Goal: Task Accomplishment & Management: Manage account settings

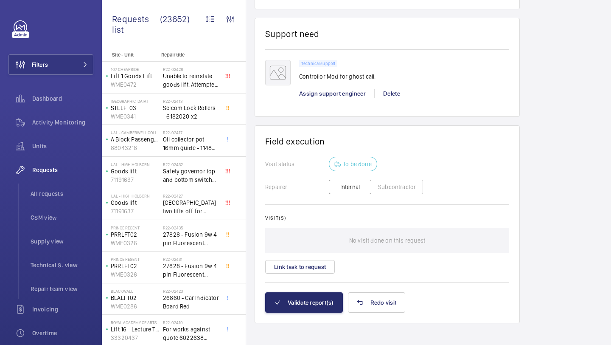
scroll to position [667, 0]
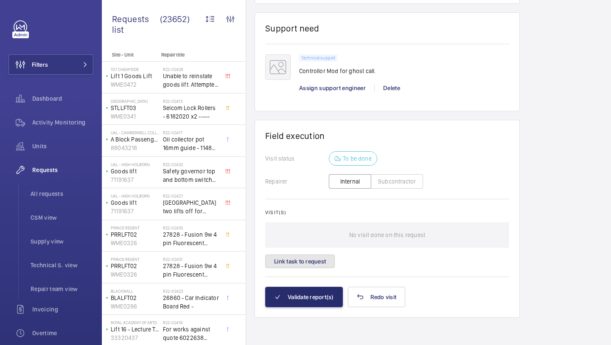
click at [311, 254] on button "Link task to request" at bounding box center [300, 261] width 70 height 14
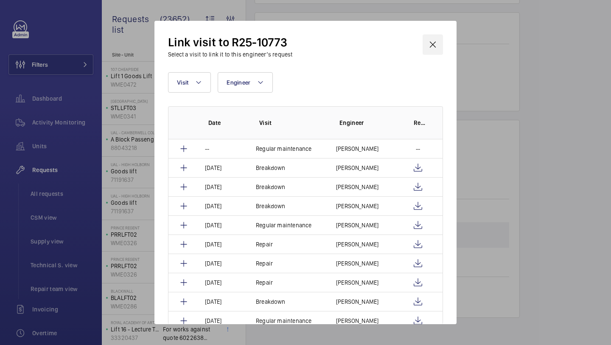
click at [434, 50] on wm-front-icon-button at bounding box center [433, 44] width 20 height 20
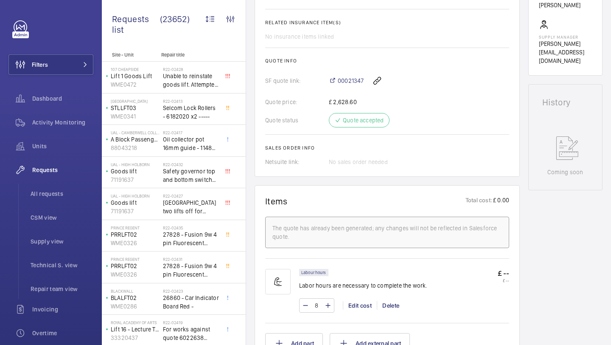
scroll to position [193, 0]
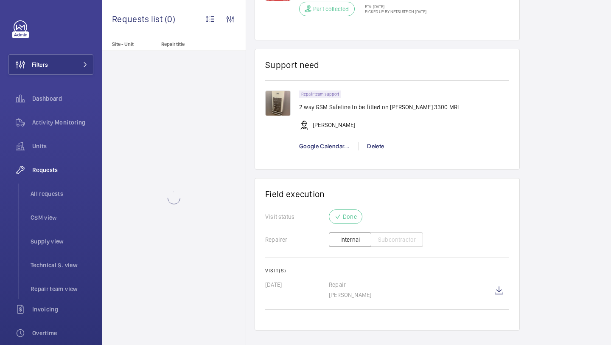
scroll to position [781, 0]
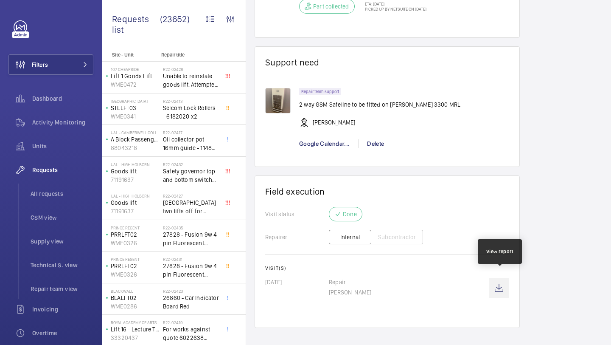
click at [503, 277] on wm-front-icon-button at bounding box center [499, 287] width 20 height 20
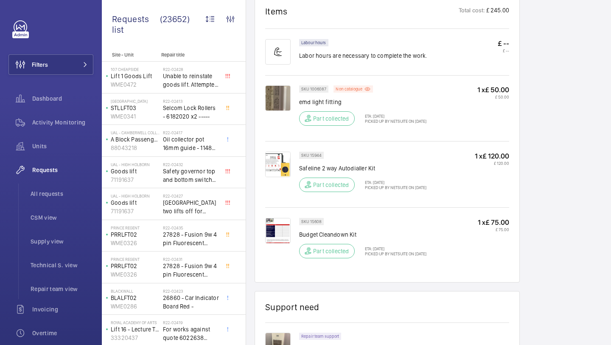
scroll to position [468, 0]
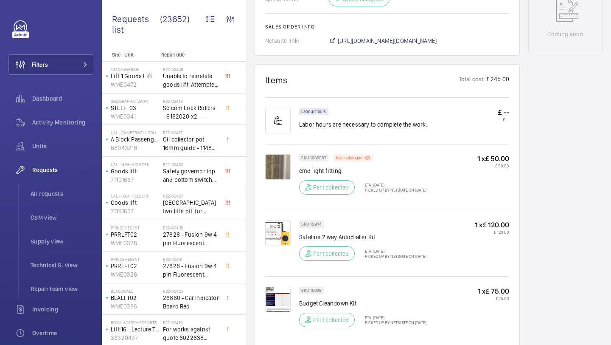
click at [276, 163] on img at bounding box center [277, 166] width 25 height 25
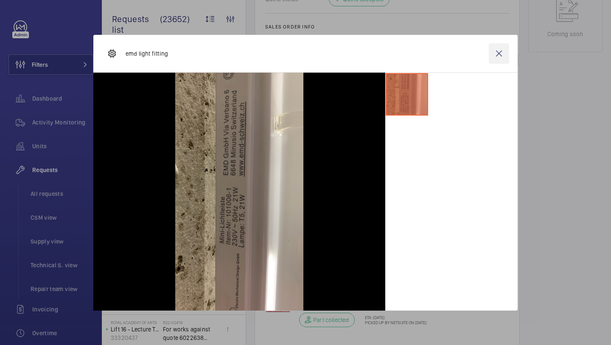
click at [501, 57] on wm-front-icon-button at bounding box center [499, 53] width 20 height 20
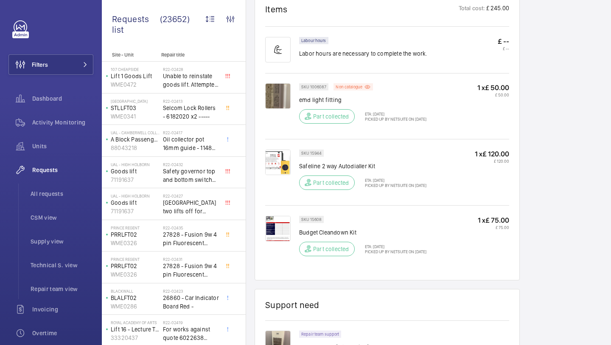
scroll to position [515, 0]
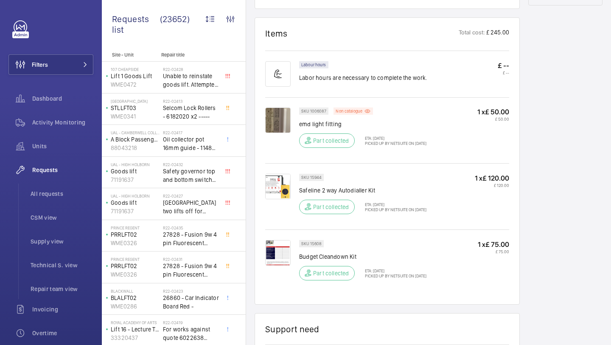
click at [282, 109] on img at bounding box center [277, 119] width 25 height 25
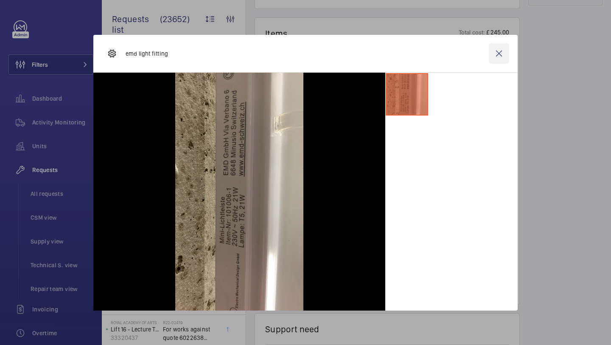
click at [502, 46] on wm-front-icon-button at bounding box center [499, 53] width 20 height 20
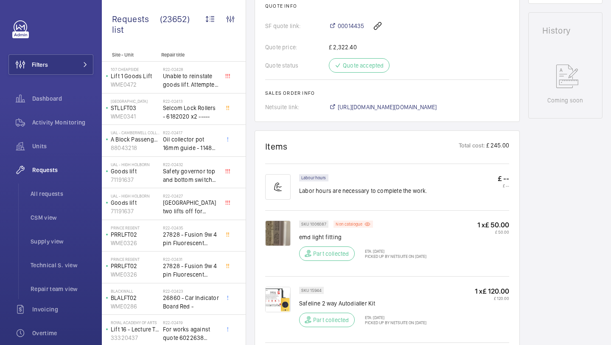
scroll to position [365, 0]
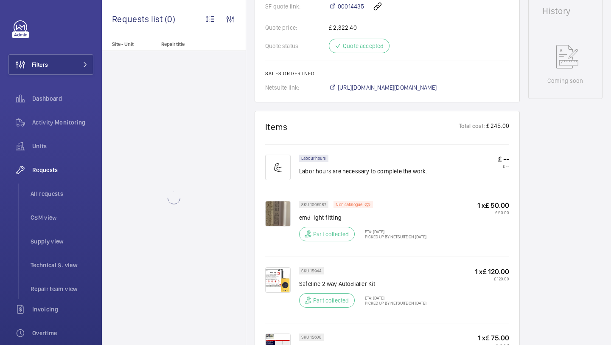
scroll to position [416, 0]
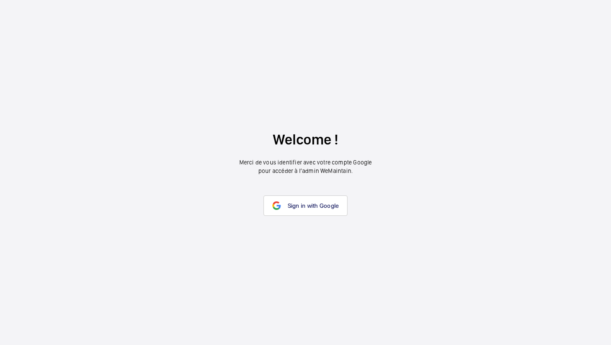
click at [303, 227] on wm-front-google-login "Welcome ! Merci de vous identifier avec votre compte Google pour accéder à l’ad…" at bounding box center [305, 172] width 611 height 345
click at [309, 213] on link "Sign in with Google" at bounding box center [305, 205] width 84 height 20
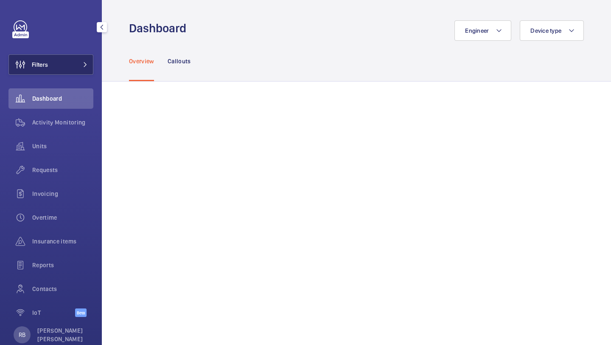
click at [61, 71] on button "Filters" at bounding box center [50, 64] width 85 height 20
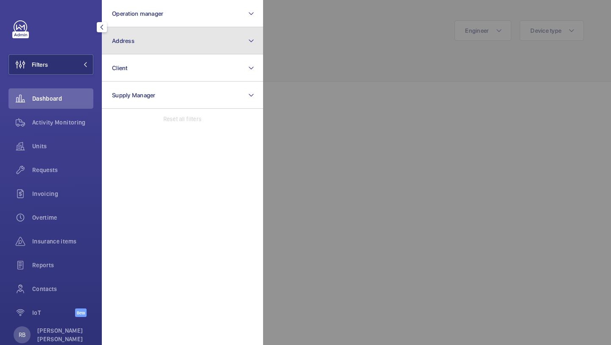
click at [148, 47] on button "Address" at bounding box center [182, 40] width 161 height 27
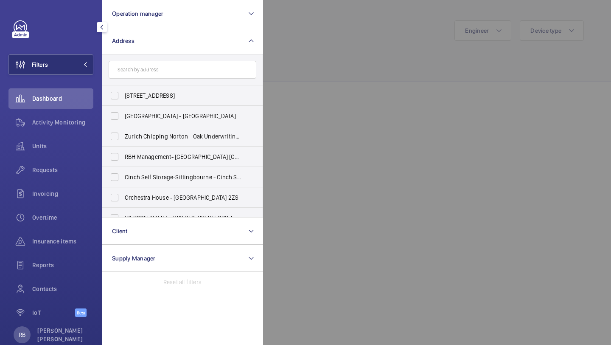
click at [156, 67] on input "text" at bounding box center [183, 70] width 148 height 18
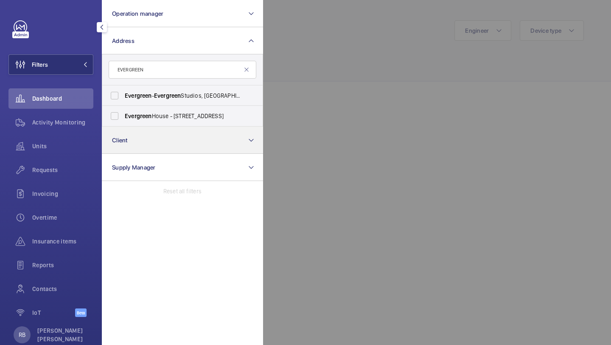
type input "EVERGREEN"
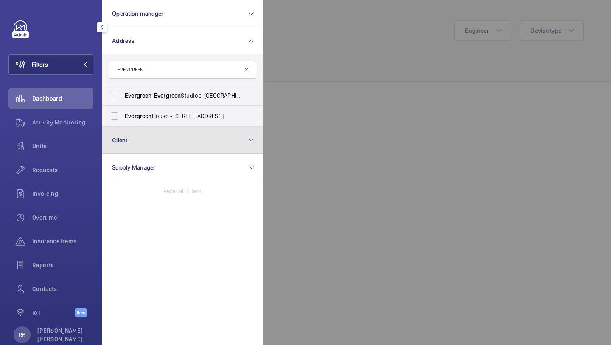
click at [171, 126] on button "Client" at bounding box center [182, 139] width 161 height 27
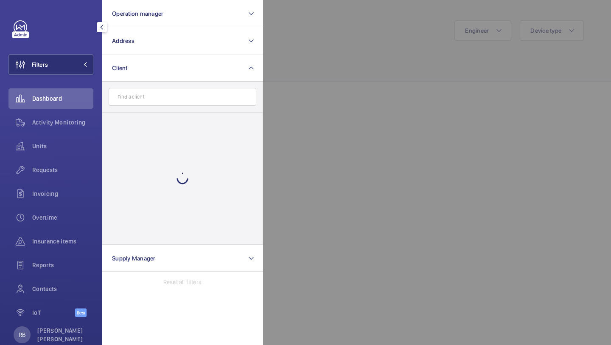
click at [184, 83] on form at bounding box center [182, 96] width 160 height 31
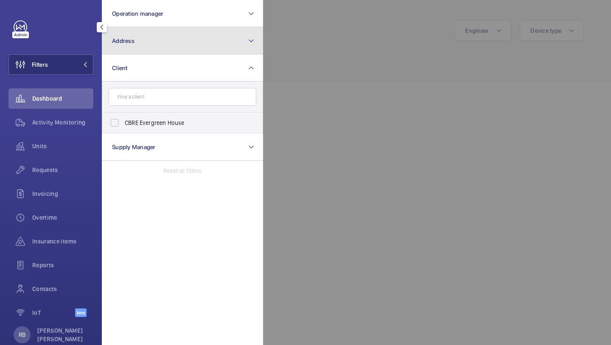
click at [204, 27] on button "Address" at bounding box center [182, 40] width 161 height 27
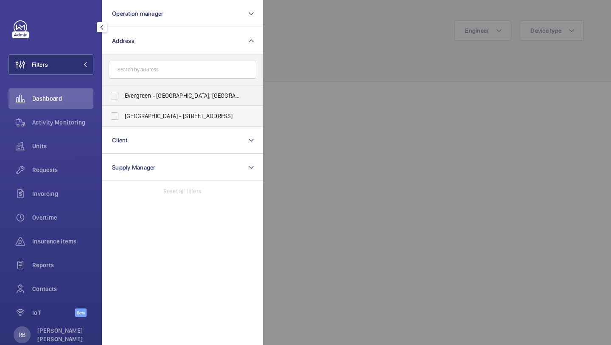
click at [163, 117] on span "Evergreen House - 160 Euston Rd, LONDON NW1 2DX" at bounding box center [183, 116] width 117 height 8
click at [123, 117] on input "Evergreen House - 160 Euston Rd, LONDON NW1 2DX" at bounding box center [114, 115] width 17 height 17
checkbox input "true"
click at [332, 65] on div at bounding box center [568, 172] width 611 height 345
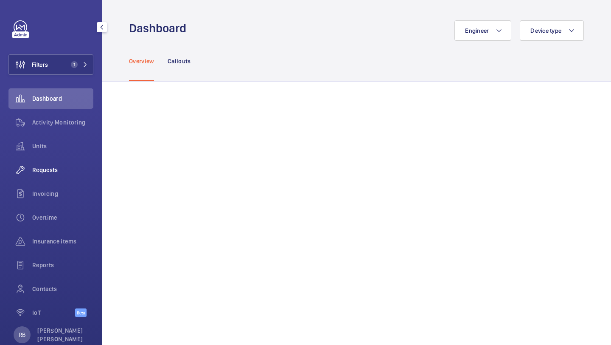
click at [56, 167] on span "Requests" at bounding box center [62, 169] width 61 height 8
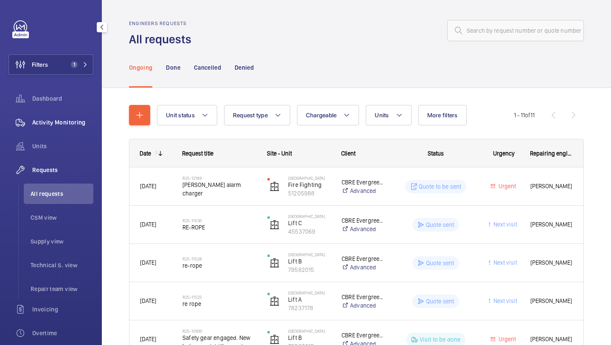
click at [79, 126] on span "Activity Monitoring" at bounding box center [62, 122] width 61 height 8
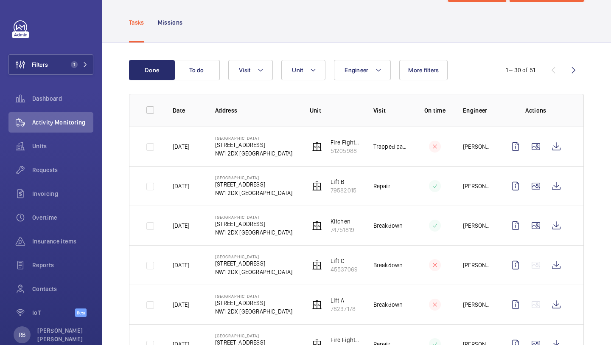
scroll to position [39, 0]
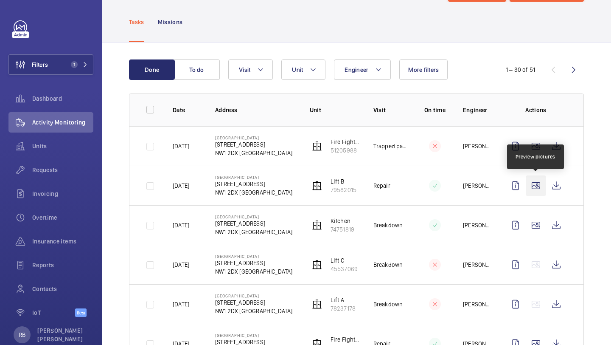
click at [535, 178] on wm-front-icon-button at bounding box center [536, 185] width 20 height 20
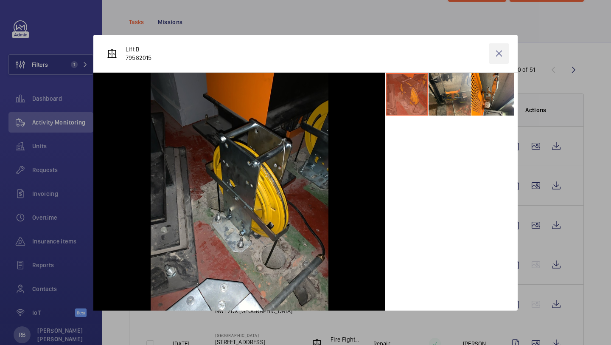
click at [496, 53] on wm-front-icon-button at bounding box center [499, 53] width 20 height 20
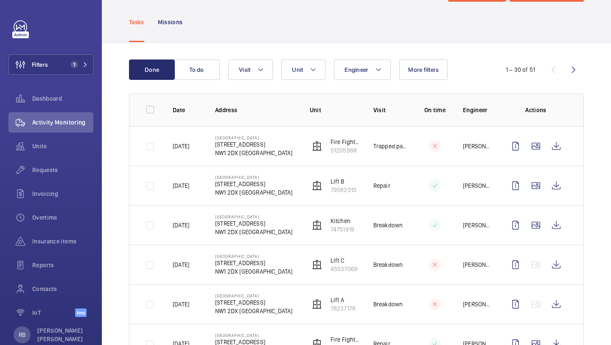
scroll to position [42, 0]
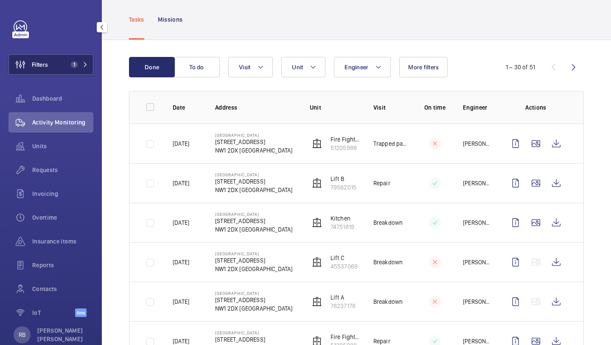
click at [81, 67] on span "1" at bounding box center [77, 64] width 20 height 7
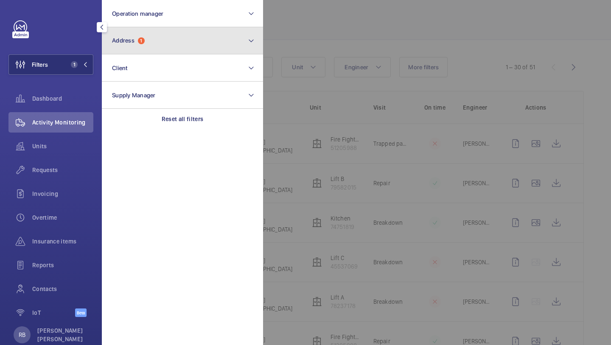
click at [121, 49] on button "Address 1" at bounding box center [182, 40] width 161 height 27
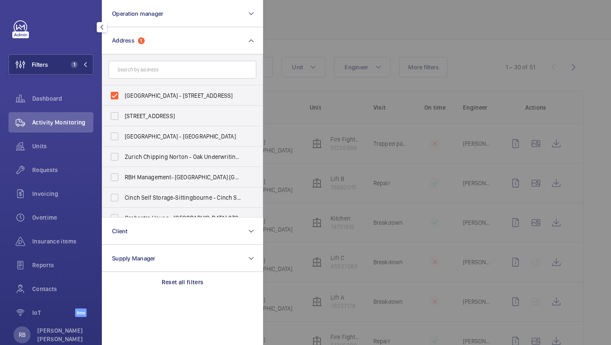
click at [290, 35] on div at bounding box center [568, 172] width 611 height 345
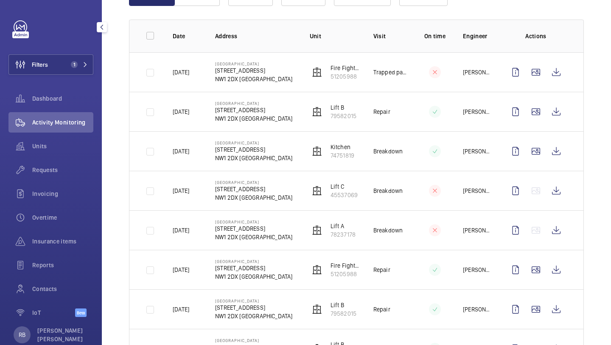
scroll to position [0, 0]
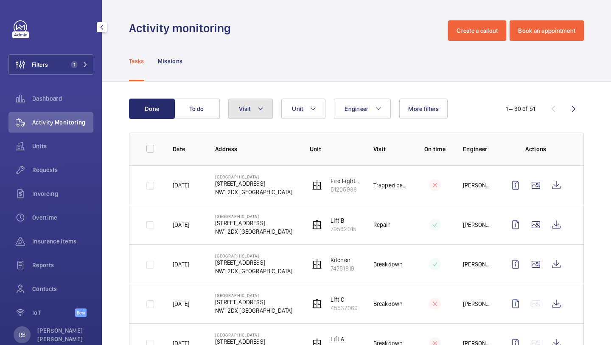
click at [268, 108] on button "Visit" at bounding box center [250, 108] width 45 height 20
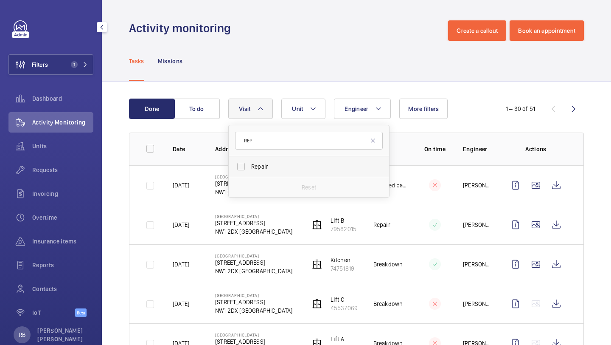
type input "REP"
click at [260, 167] on span "Repair" at bounding box center [309, 166] width 117 height 8
click at [249, 167] on input "Repair" at bounding box center [240, 166] width 17 height 17
checkbox input "true"
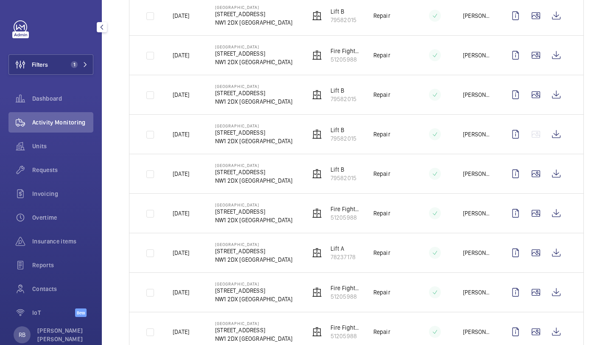
scroll to position [169, 0]
click at [535, 216] on wm-front-icon-button at bounding box center [536, 213] width 20 height 20
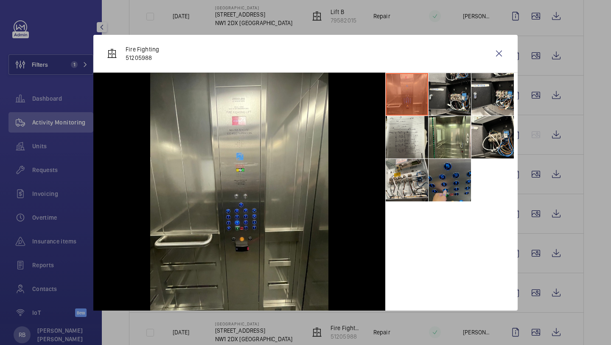
click at [506, 64] on div "Fire Fighting 51205988" at bounding box center [305, 54] width 424 height 38
click at [501, 58] on wm-front-icon-button at bounding box center [499, 53] width 20 height 20
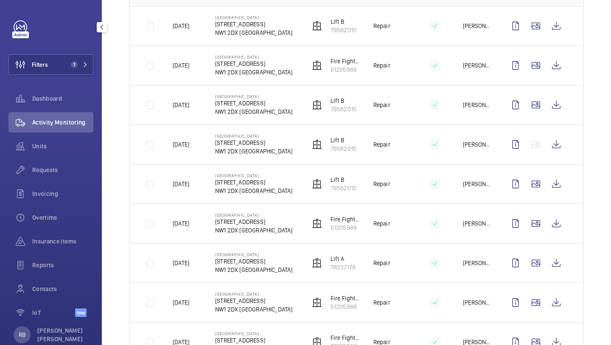
scroll to position [151, 0]
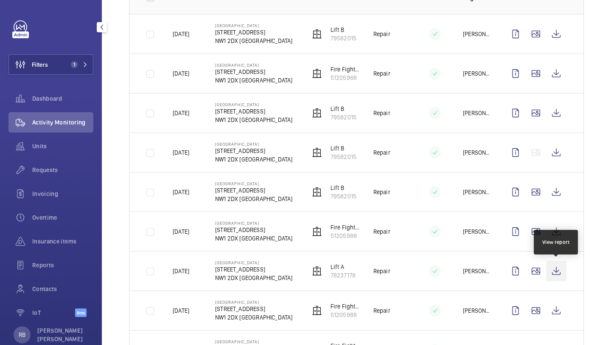
click at [558, 265] on wm-front-icon-button at bounding box center [556, 270] width 20 height 20
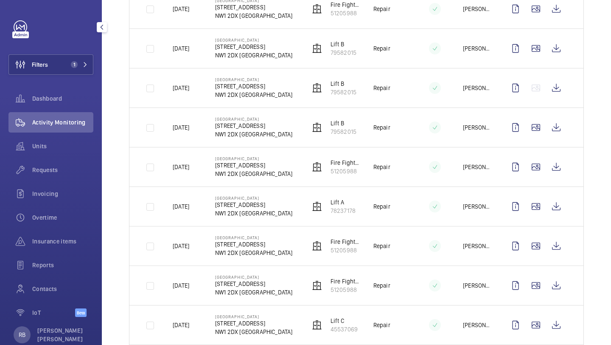
scroll to position [216, 0]
click at [555, 243] on wm-front-icon-button at bounding box center [556, 245] width 20 height 20
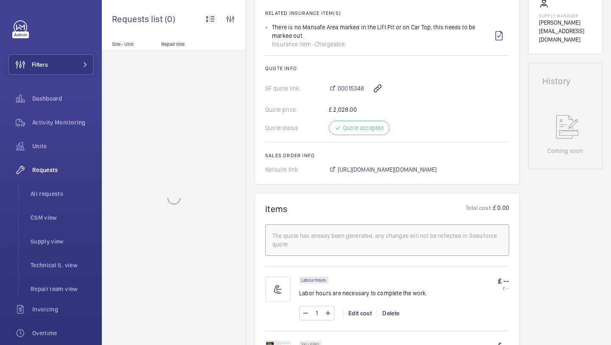
scroll to position [578, 0]
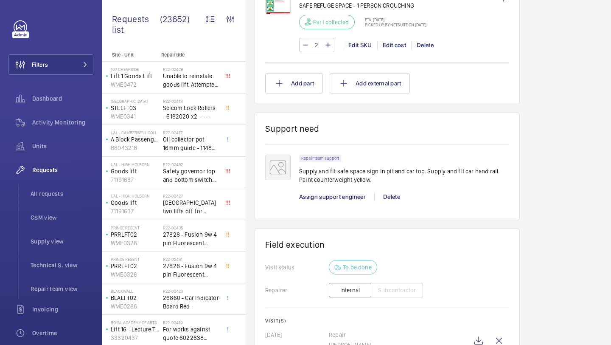
scroll to position [797, 0]
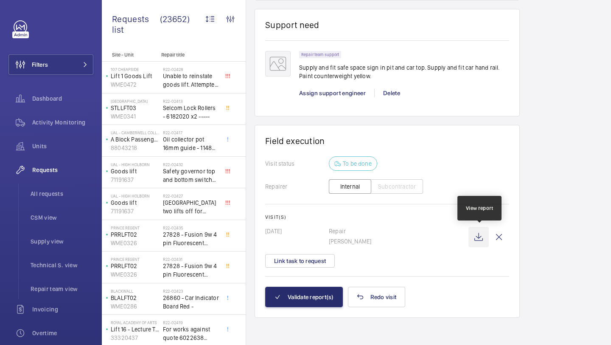
click at [481, 239] on wm-front-icon-button at bounding box center [478, 237] width 20 height 20
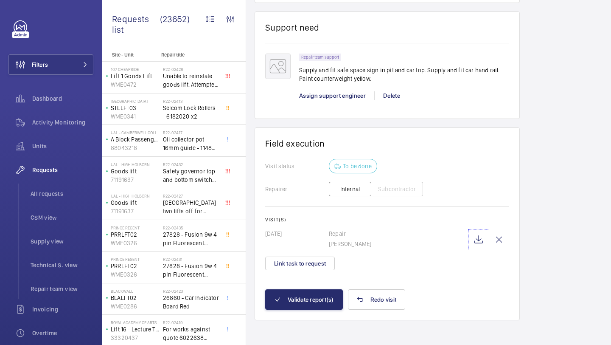
scroll to position [790, 0]
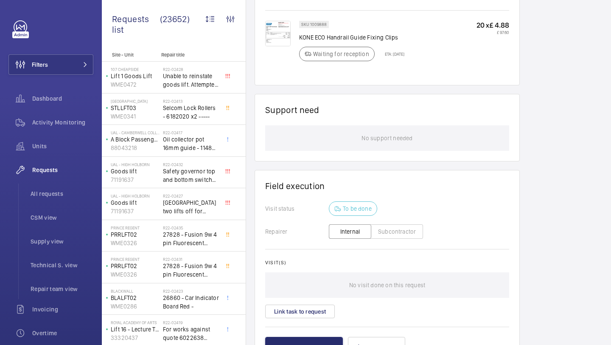
scroll to position [686, 0]
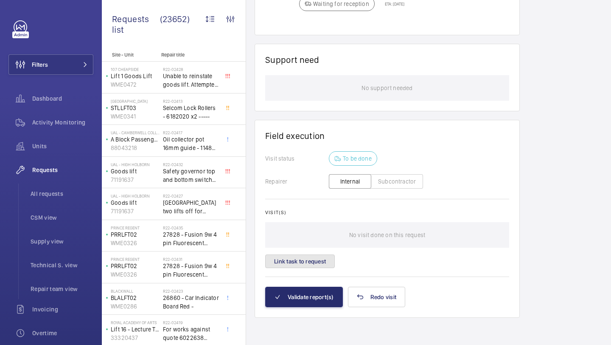
click at [312, 262] on button "Link task to request" at bounding box center [300, 261] width 70 height 14
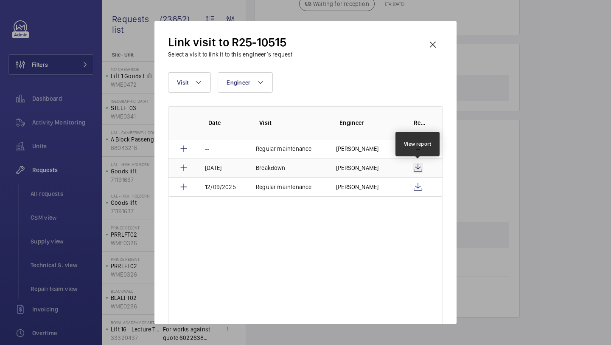
click at [415, 165] on wm-front-icon-button at bounding box center [418, 167] width 10 height 10
click at [430, 41] on wm-front-icon-button at bounding box center [433, 44] width 20 height 20
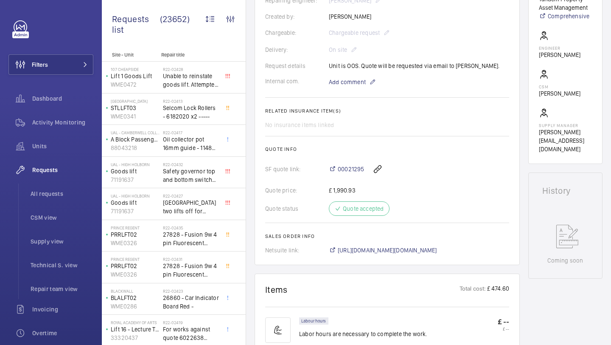
scroll to position [226, 0]
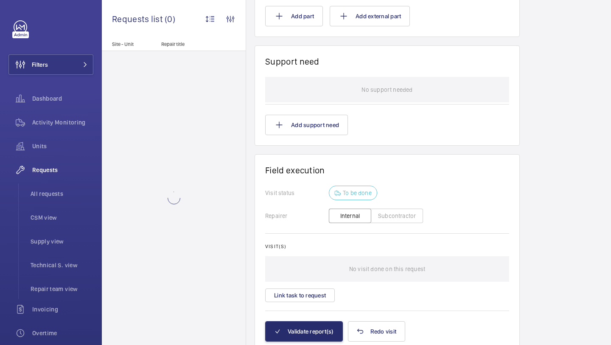
scroll to position [774, 0]
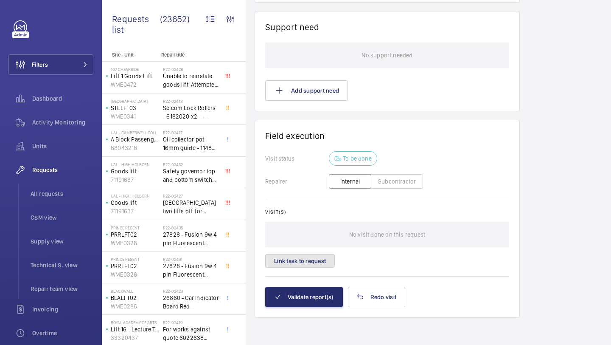
click at [300, 258] on button "Link task to request" at bounding box center [300, 261] width 70 height 14
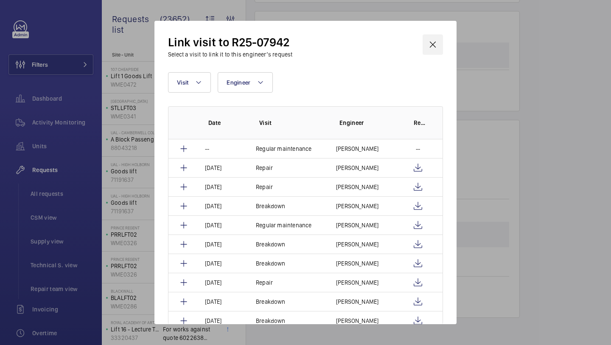
click at [435, 47] on wm-front-icon-button at bounding box center [433, 44] width 20 height 20
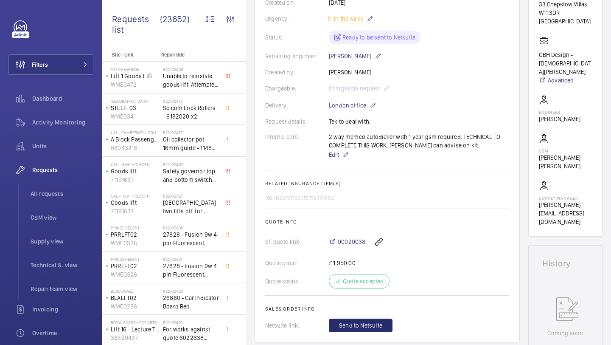
scroll to position [162, 0]
click at [360, 140] on div "2 way memco autodialler with 1 year gsm required. TECHNICAL TO COMPLETE THIS WO…" at bounding box center [419, 146] width 180 height 27
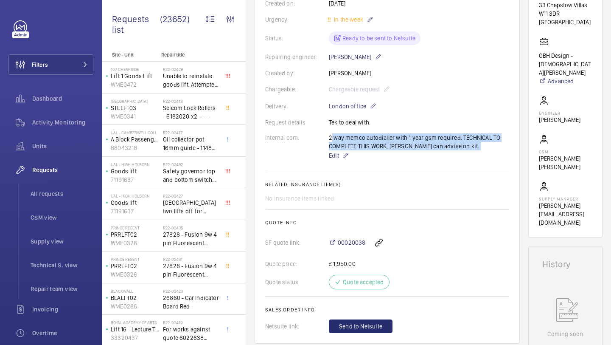
click at [360, 140] on div "2 way memco autodialler with 1 year gsm required. TECHNICAL TO COMPLETE THIS WO…" at bounding box center [419, 146] width 180 height 27
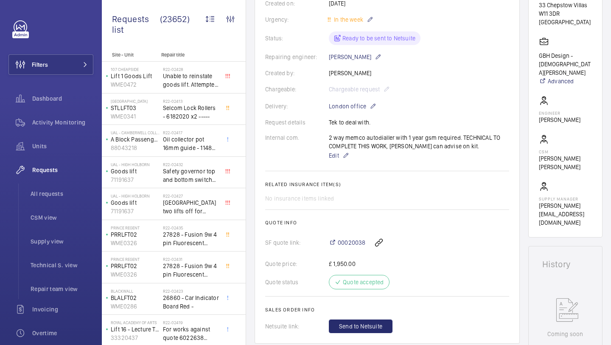
click at [372, 140] on div "2 way memco autodialler with 1 year gsm required. TECHNICAL TO COMPLETE THIS WO…" at bounding box center [419, 146] width 180 height 27
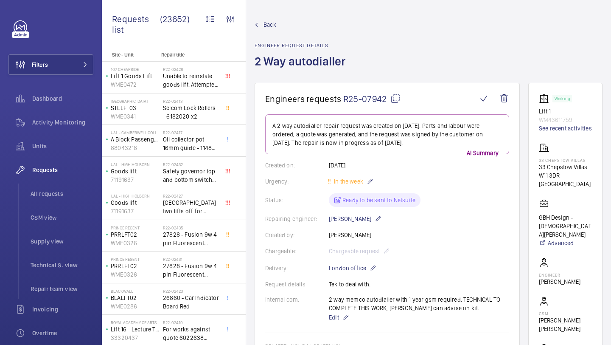
scroll to position [181, 0]
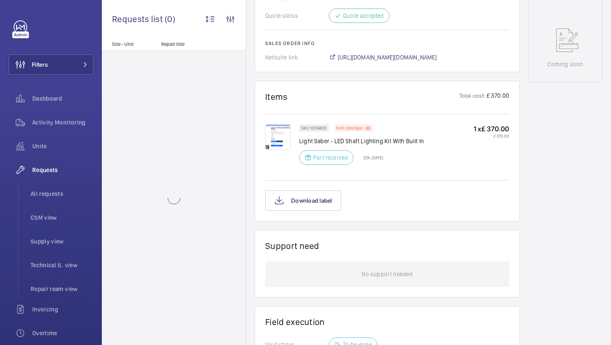
scroll to position [490, 0]
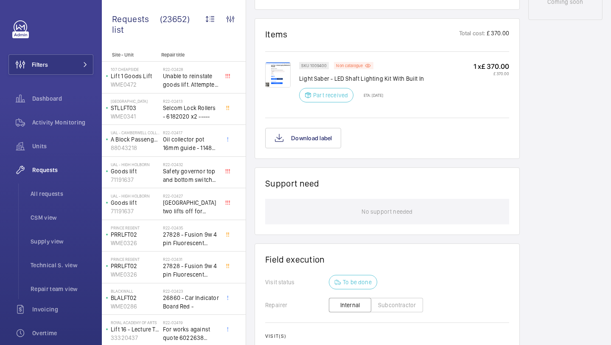
click at [290, 78] on img at bounding box center [277, 74] width 25 height 25
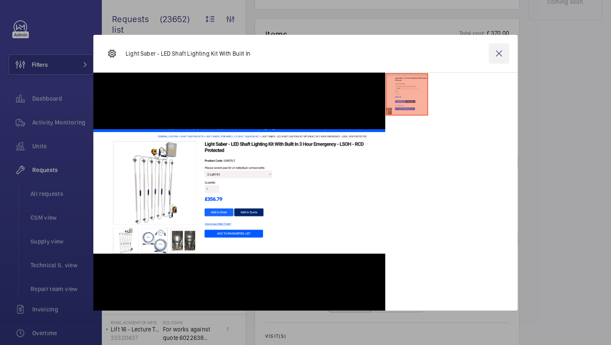
click at [501, 58] on wm-front-icon-button at bounding box center [499, 53] width 20 height 20
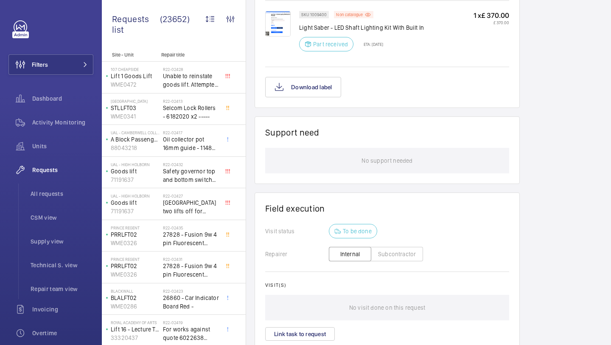
scroll to position [615, 0]
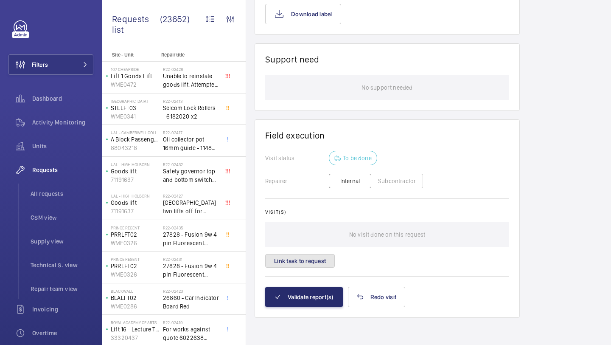
click at [280, 263] on button "Link task to request" at bounding box center [300, 261] width 70 height 14
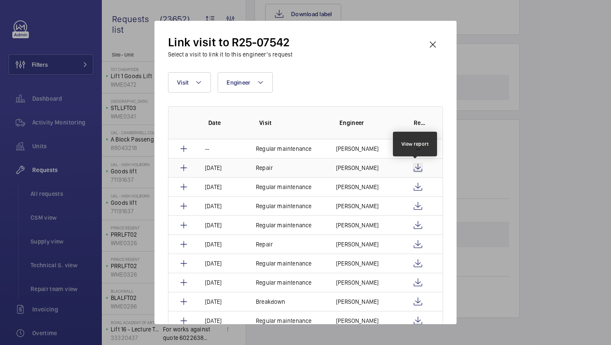
click at [415, 168] on wm-front-icon-button at bounding box center [418, 167] width 10 height 10
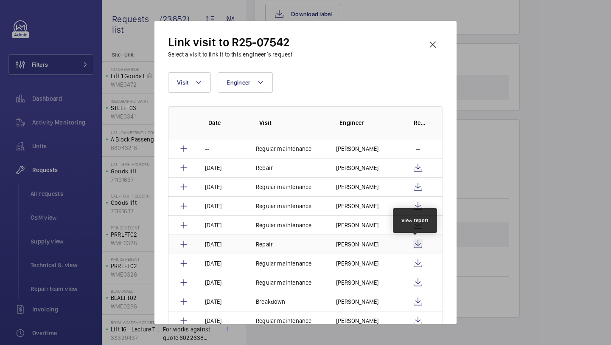
click at [417, 243] on wm-front-icon-button at bounding box center [418, 244] width 10 height 10
click at [193, 84] on button "Visit" at bounding box center [189, 82] width 43 height 20
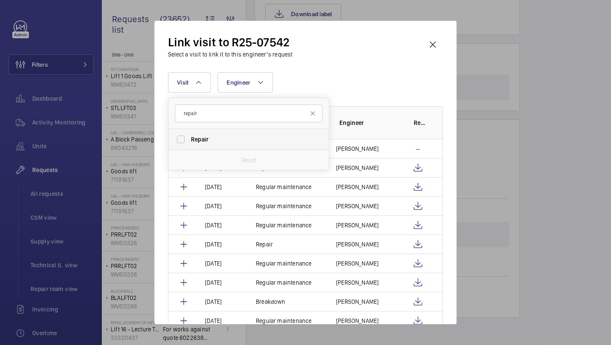
type input "repair"
click at [201, 145] on label "Repair" at bounding box center [242, 139] width 148 height 20
click at [189, 145] on input "Repair" at bounding box center [180, 139] width 17 height 17
checkbox input "true"
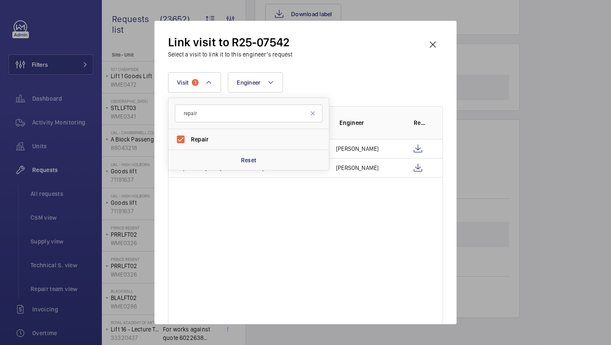
click at [401, 45] on div "Link visit to R25-07542 Select a visit to link it to this engineer’s request" at bounding box center [305, 46] width 275 height 24
click at [432, 47] on wm-front-icon-button at bounding box center [433, 44] width 20 height 20
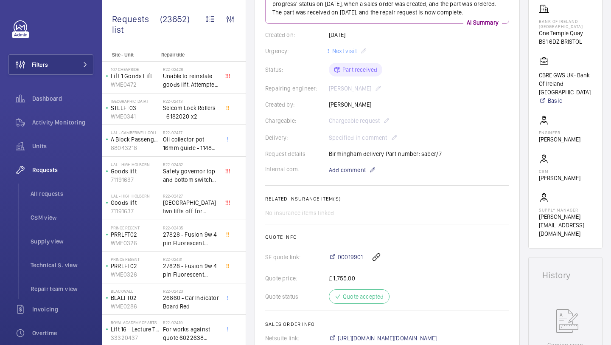
scroll to position [129, 0]
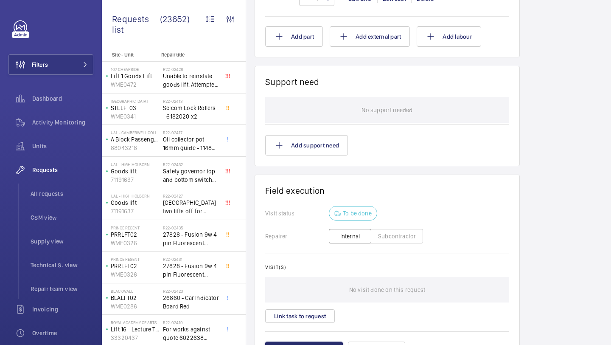
scroll to position [667, 0]
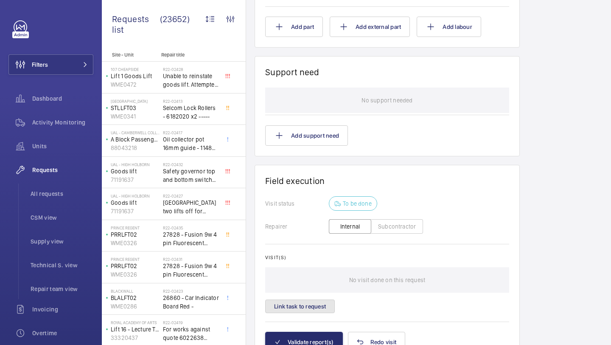
click at [305, 304] on button "Link task to request" at bounding box center [300, 306] width 70 height 14
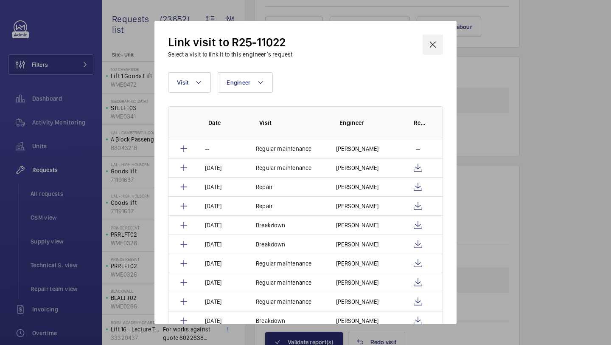
click at [437, 45] on wm-front-icon-button at bounding box center [433, 44] width 20 height 20
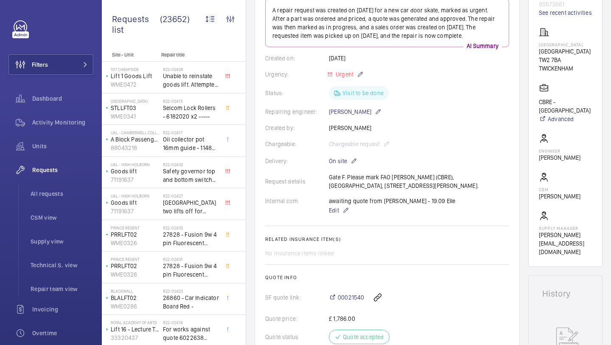
scroll to position [130, 0]
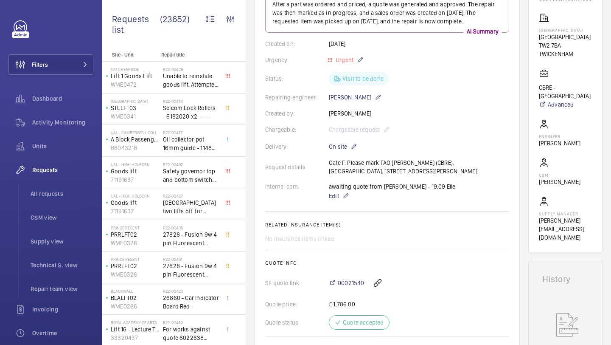
click at [408, 185] on div "awaiting quote from [PERSON_NAME] - 19.09 Elle Edit" at bounding box center [392, 191] width 126 height 19
click at [424, 185] on div "awaiting quote from JandL - 19.09 Elle Edit" at bounding box center [392, 191] width 126 height 19
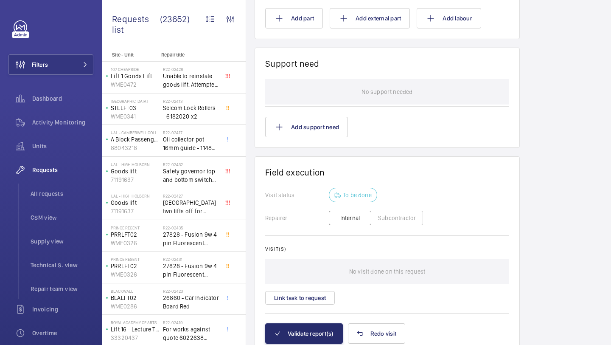
scroll to position [681, 0]
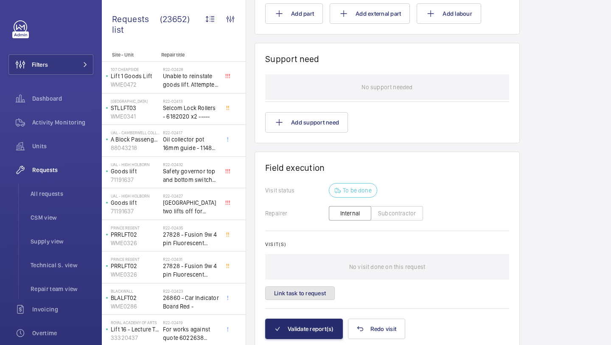
click at [324, 288] on button "Link task to request" at bounding box center [300, 293] width 70 height 14
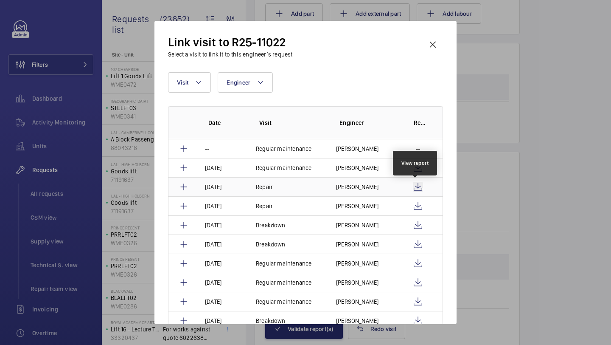
click at [417, 185] on wm-front-icon-button at bounding box center [418, 187] width 10 height 10
click at [415, 205] on wm-front-icon-button at bounding box center [418, 206] width 10 height 10
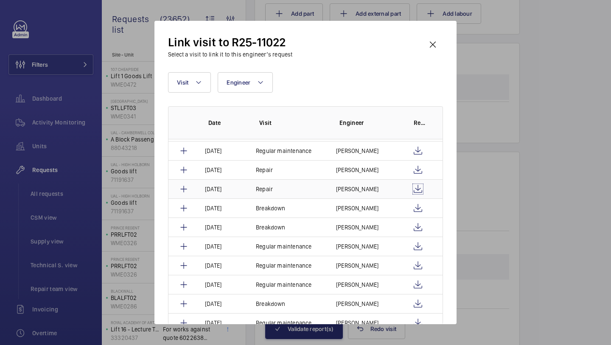
scroll to position [16, 0]
click at [431, 52] on wm-front-icon-button at bounding box center [433, 44] width 20 height 20
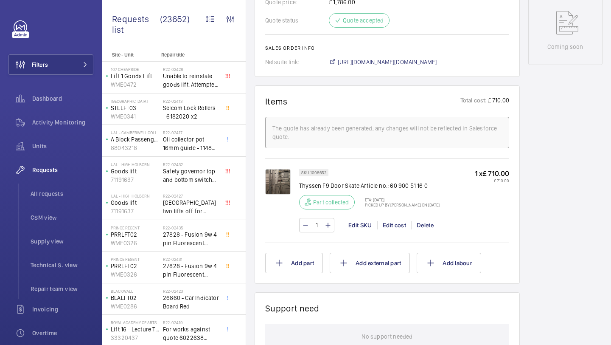
scroll to position [431, 0]
click at [288, 181] on img at bounding box center [277, 181] width 25 height 25
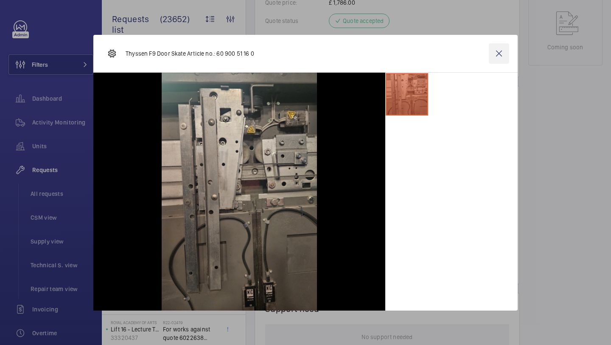
click at [495, 46] on wm-front-icon-button at bounding box center [499, 53] width 20 height 20
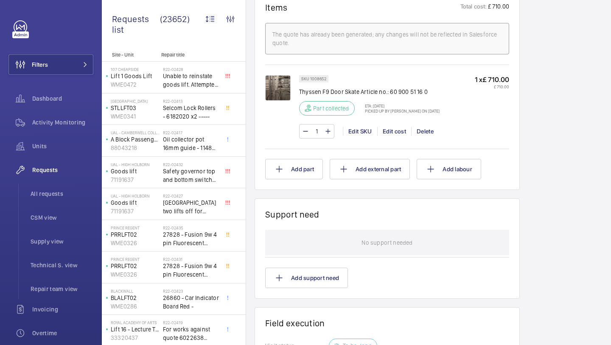
scroll to position [524, 0]
click at [290, 79] on img at bounding box center [277, 88] width 25 height 25
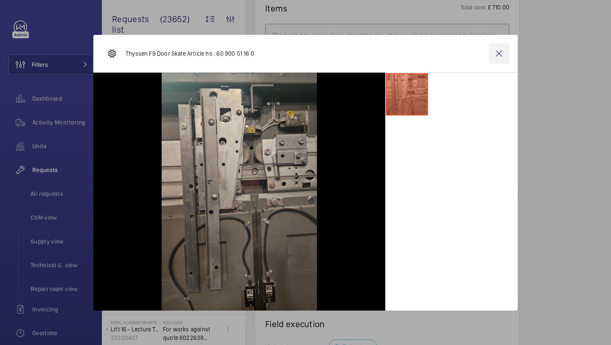
click at [504, 52] on wm-front-icon-button at bounding box center [499, 53] width 20 height 20
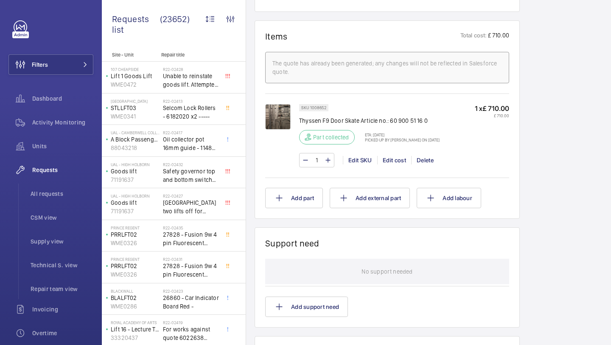
scroll to position [497, 0]
click at [284, 110] on img at bounding box center [277, 115] width 25 height 25
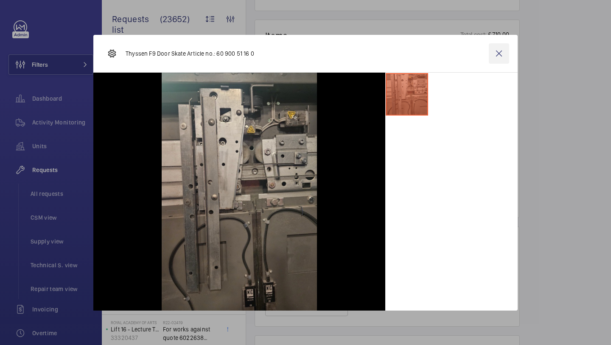
click at [501, 56] on wm-front-icon-button at bounding box center [499, 53] width 20 height 20
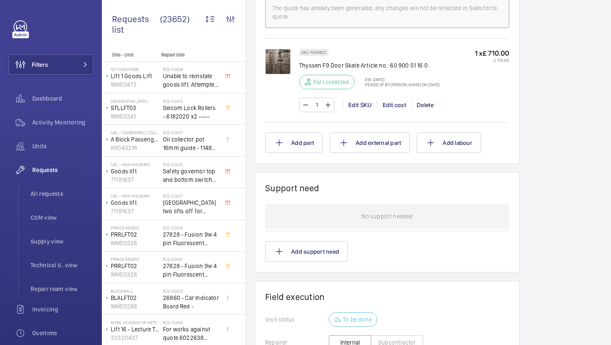
scroll to position [552, 0]
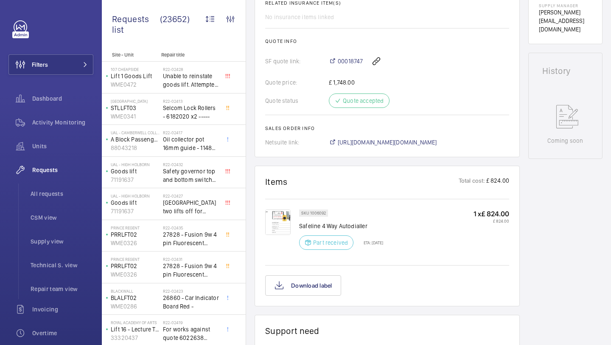
scroll to position [577, 0]
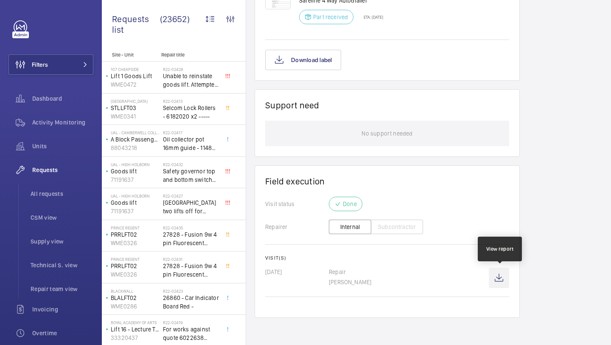
click at [504, 273] on wm-front-icon-button at bounding box center [499, 277] width 20 height 20
click at [500, 274] on wm-front-icon-button at bounding box center [499, 277] width 20 height 20
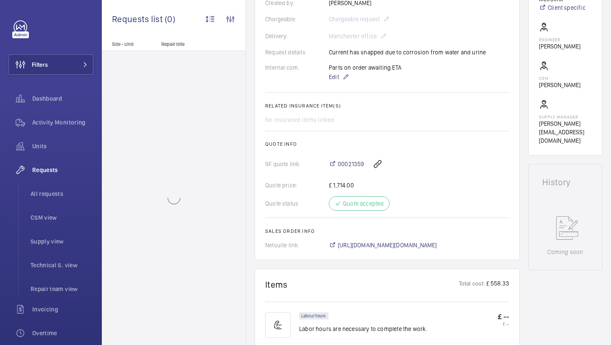
scroll to position [484, 0]
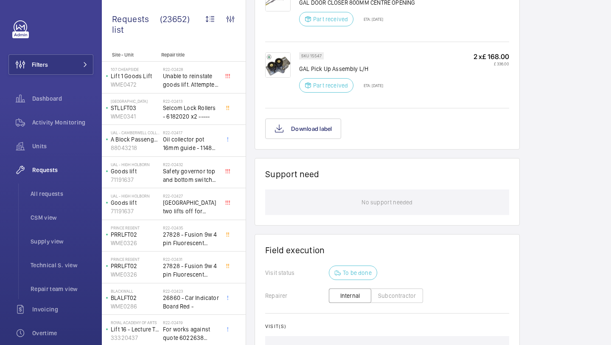
scroll to position [721, 0]
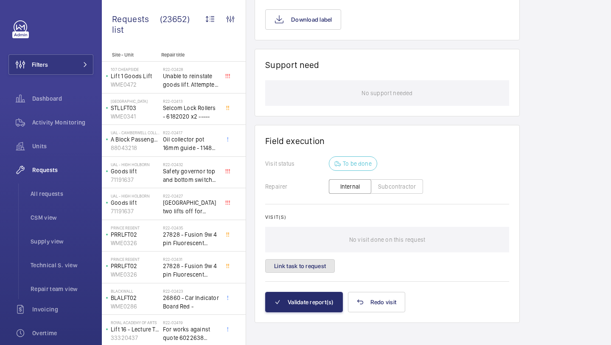
click at [309, 265] on button "Link task to request" at bounding box center [300, 266] width 70 height 14
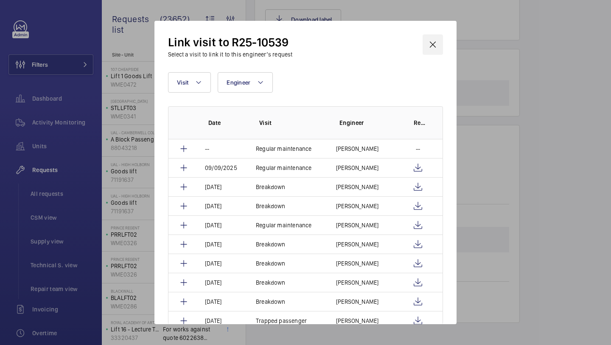
click at [433, 37] on wm-front-icon-button at bounding box center [433, 44] width 20 height 20
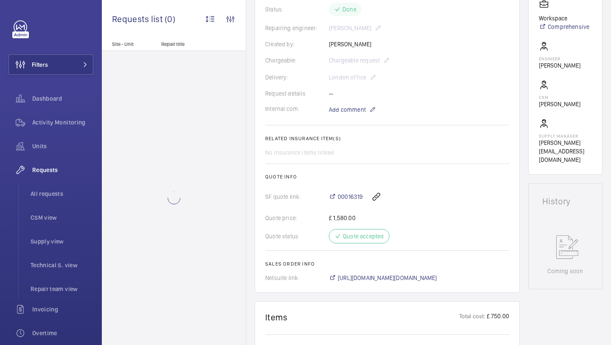
scroll to position [207, 0]
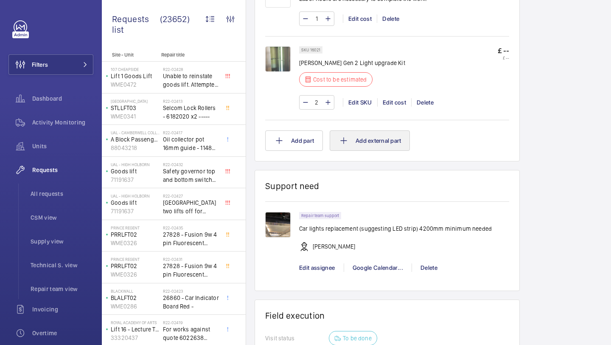
scroll to position [635, 0]
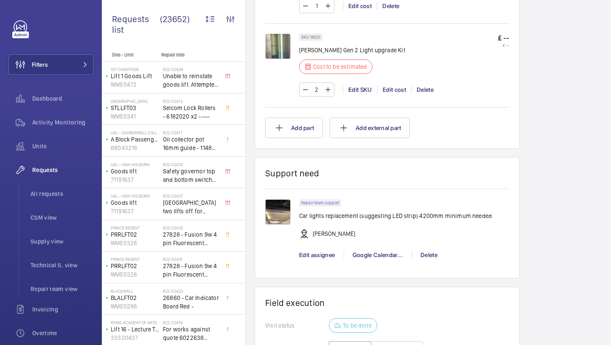
click at [291, 220] on div at bounding box center [282, 229] width 34 height 60
click at [283, 220] on img at bounding box center [277, 211] width 25 height 25
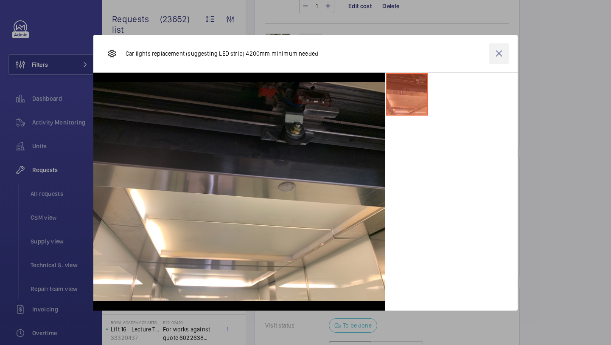
click at [499, 53] on wm-front-icon-button at bounding box center [499, 53] width 20 height 20
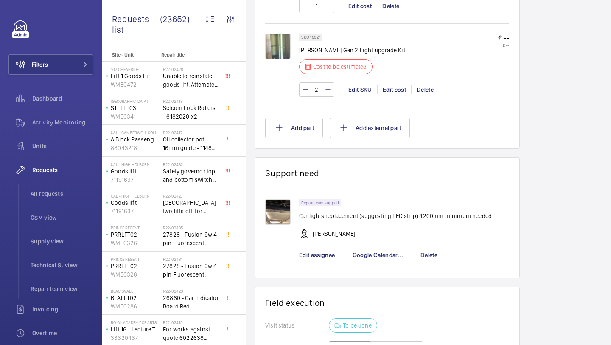
scroll to position [637, 0]
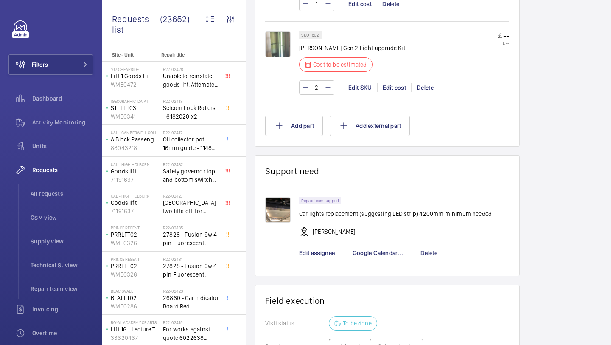
click at [284, 222] on img at bounding box center [277, 209] width 25 height 25
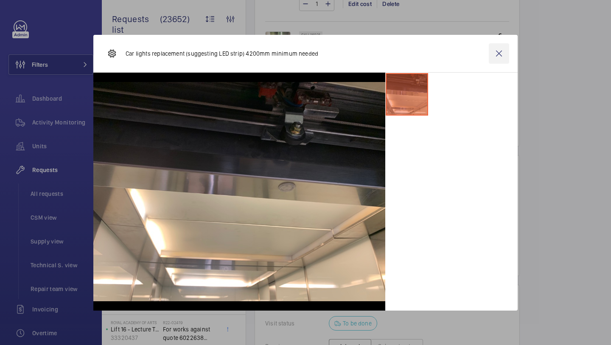
click at [502, 44] on wm-front-icon-button at bounding box center [499, 53] width 20 height 20
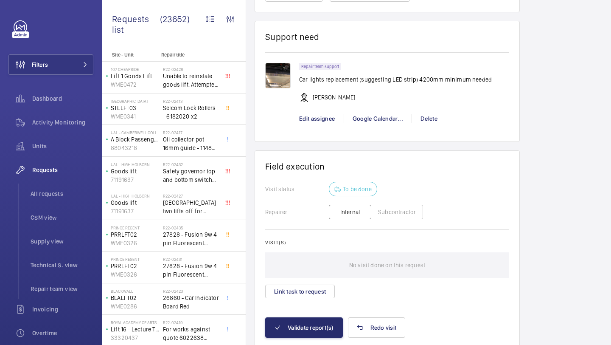
scroll to position [811, 0]
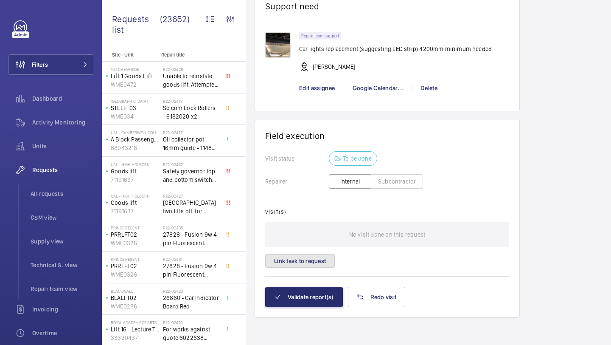
click at [302, 261] on button "Link task to request" at bounding box center [300, 261] width 70 height 14
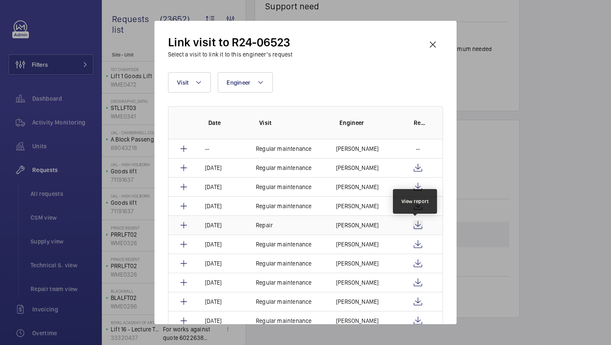
click at [417, 223] on wm-front-icon-button at bounding box center [418, 225] width 10 height 10
click at [434, 44] on wm-front-icon-button at bounding box center [433, 44] width 20 height 20
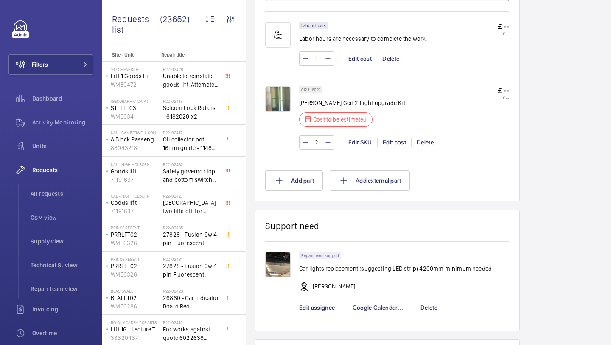
scroll to position [604, 0]
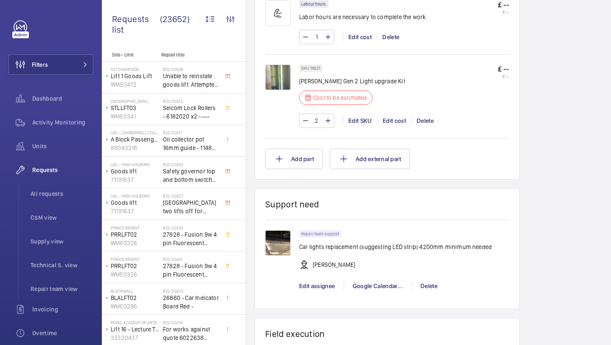
click at [277, 254] on img at bounding box center [277, 242] width 25 height 25
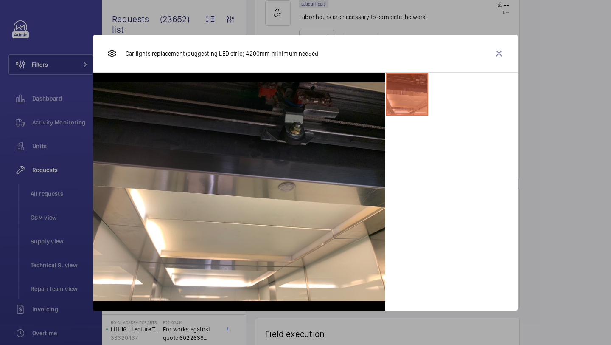
click at [487, 53] on div "Car lights replacement (suggesting LED strip) 4200mm minimum needed" at bounding box center [305, 54] width 424 height 38
click at [499, 53] on wm-front-icon-button at bounding box center [499, 53] width 20 height 20
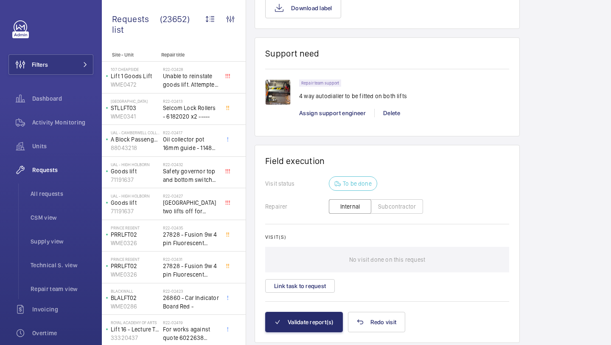
scroll to position [712, 0]
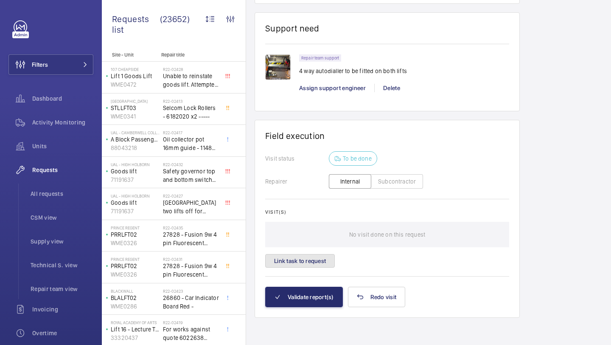
click at [317, 263] on button "Link task to request" at bounding box center [300, 261] width 70 height 14
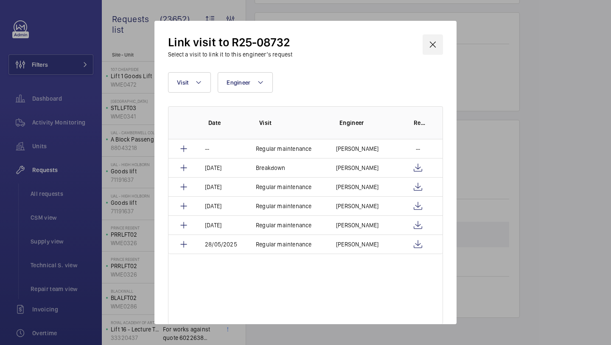
click at [430, 38] on wm-front-icon-button at bounding box center [433, 44] width 20 height 20
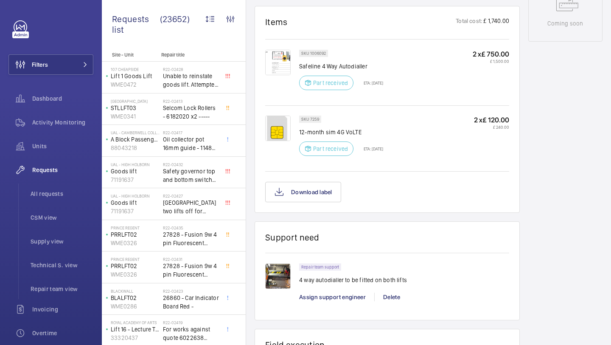
scroll to position [507, 0]
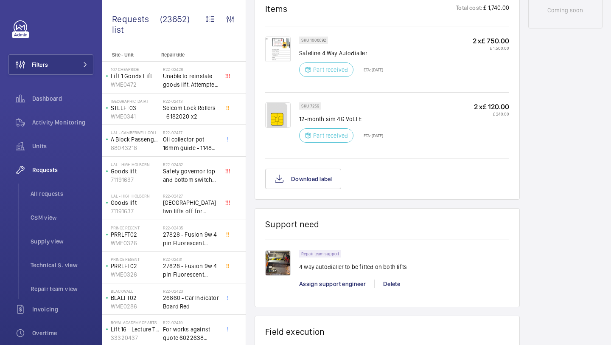
click at [273, 275] on img at bounding box center [277, 262] width 25 height 25
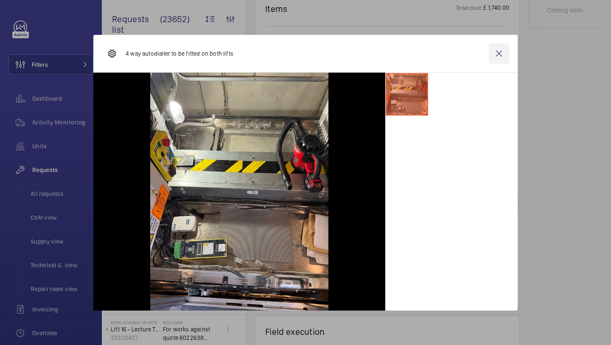
click at [494, 54] on wm-front-icon-button at bounding box center [499, 53] width 20 height 20
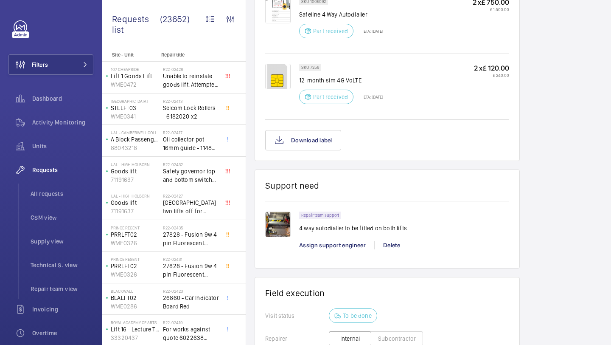
scroll to position [546, 0]
click at [328, 248] on span "Assign support engineer" at bounding box center [332, 244] width 67 height 7
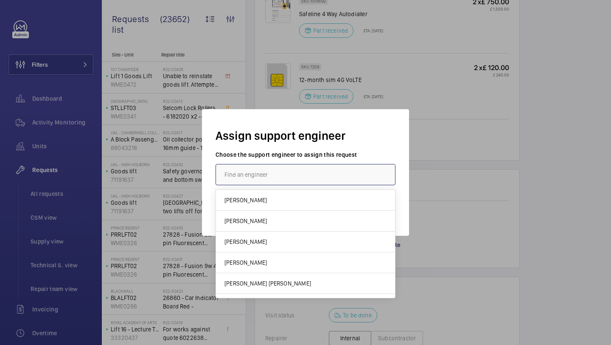
click at [310, 169] on input "text" at bounding box center [306, 174] width 180 height 21
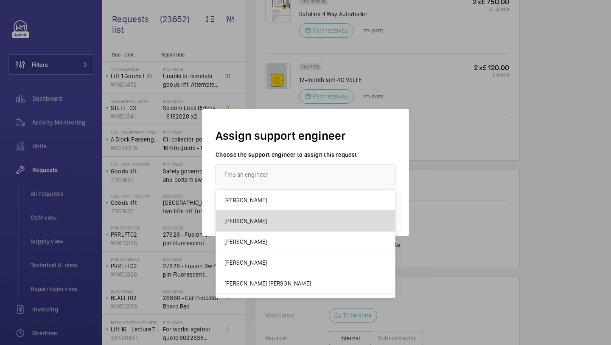
click at [308, 224] on mat-option "[PERSON_NAME]" at bounding box center [305, 220] width 179 height 21
type input "[PERSON_NAME]"
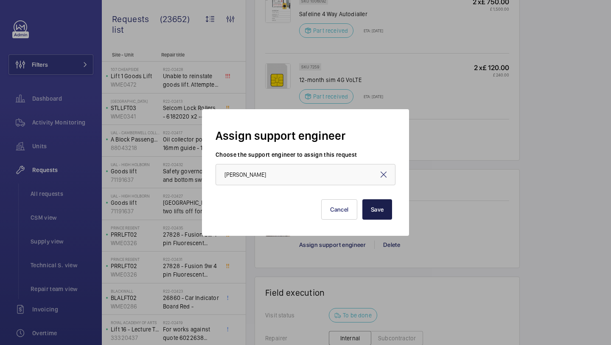
click at [381, 206] on button "Save" at bounding box center [377, 209] width 30 height 20
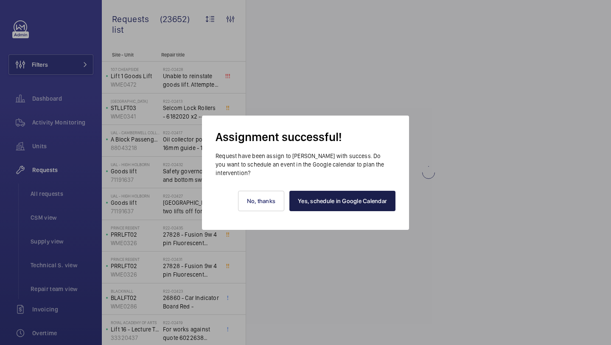
click at [350, 207] on link "Yes, schedule in Google Calendar" at bounding box center [342, 200] width 106 height 20
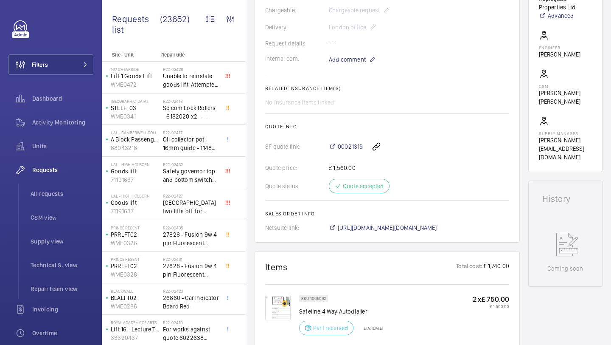
scroll to position [238, 0]
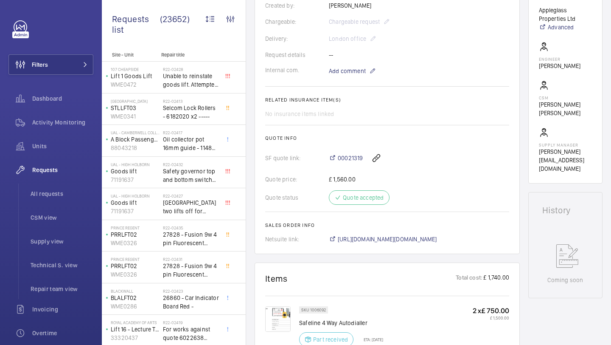
click at [356, 85] on wm-front-card-body "A repair request was created on 27th June 2025 for a Safeline GSM upgrade. Part…" at bounding box center [387, 60] width 244 height 367
click at [356, 75] on span "Add comment" at bounding box center [347, 71] width 37 height 8
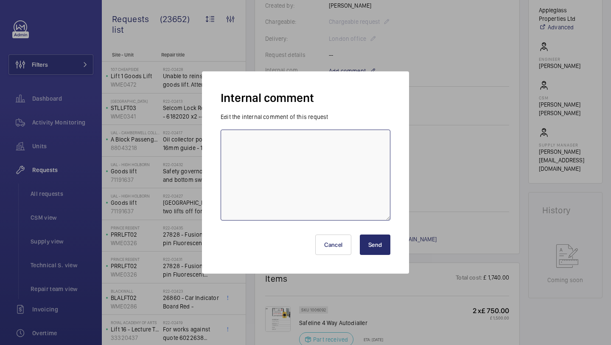
click at [327, 147] on textarea at bounding box center [306, 174] width 170 height 91
type textarea "Rob booked for Friday 19 September KB"
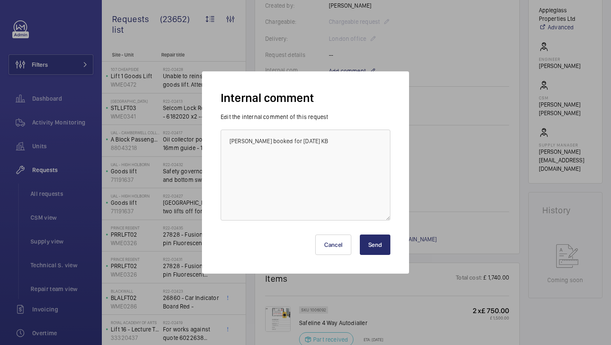
click at [368, 247] on button "Send" at bounding box center [375, 244] width 31 height 20
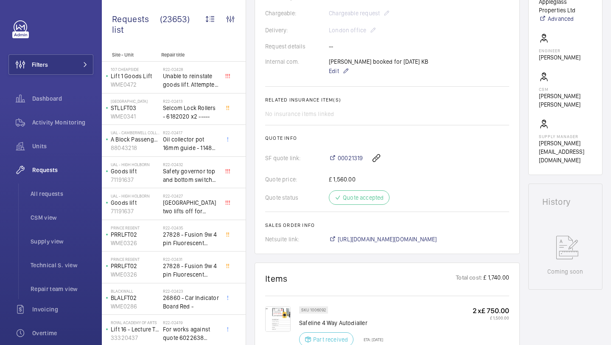
scroll to position [263, 0]
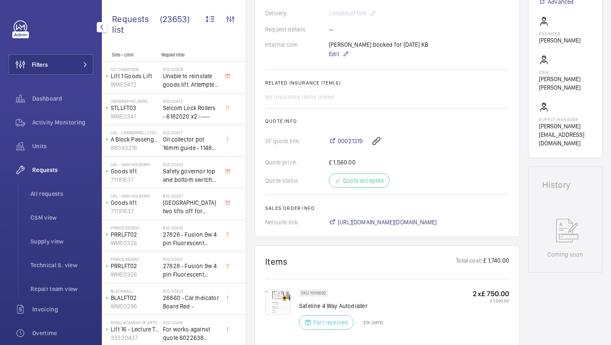
click at [97, 70] on div "Filters Dashboard Activity Monitoring Units Requests All requests CSM view Supp…" at bounding box center [51, 172] width 102 height 345
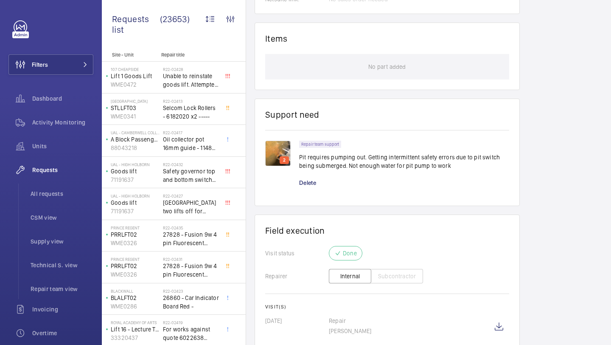
scroll to position [544, 0]
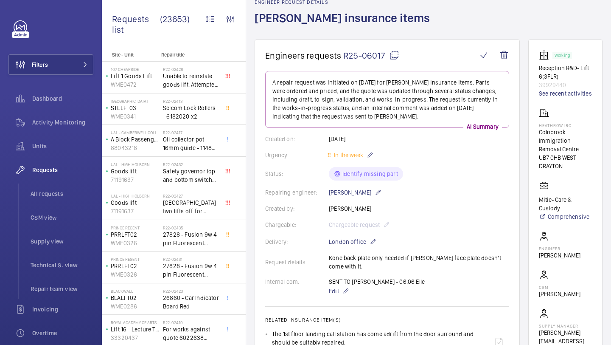
scroll to position [87, 0]
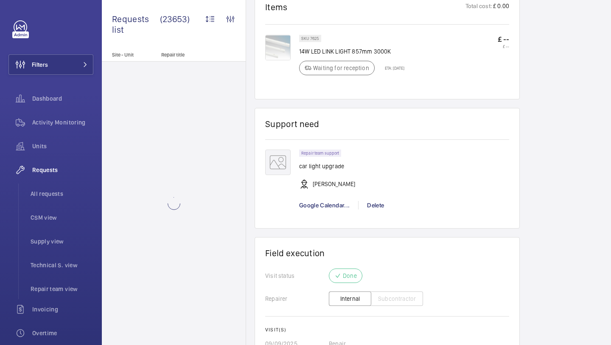
scroll to position [557, 0]
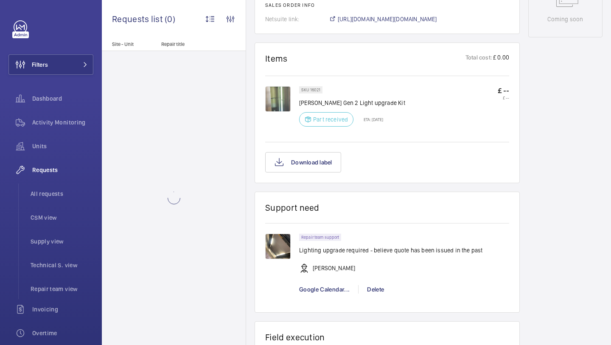
scroll to position [483, 0]
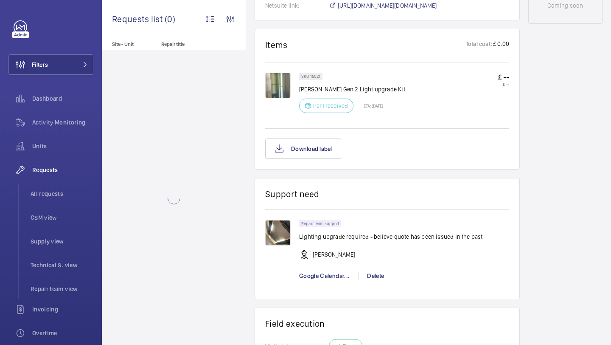
click at [283, 231] on img at bounding box center [277, 232] width 25 height 25
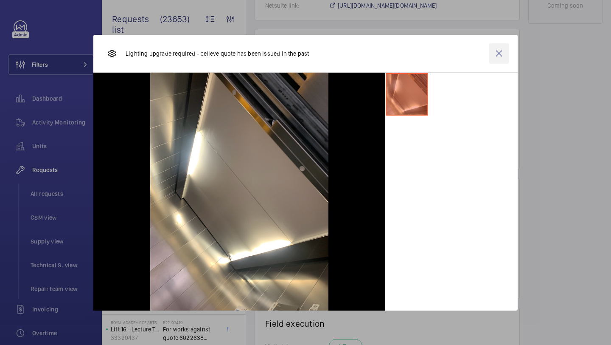
click at [498, 52] on wm-front-icon-button at bounding box center [499, 53] width 20 height 20
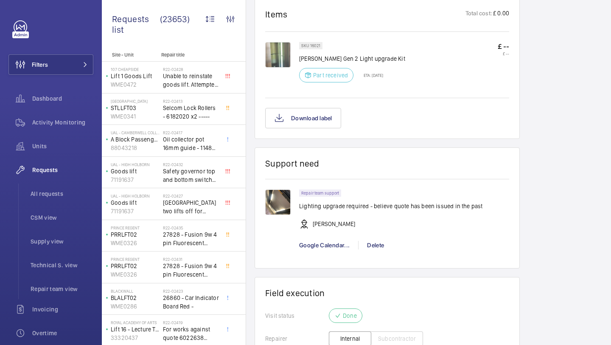
scroll to position [653, 0]
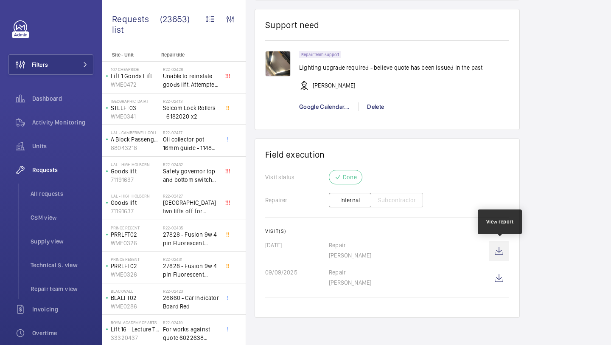
click at [501, 250] on wm-front-icon-button at bounding box center [499, 251] width 20 height 20
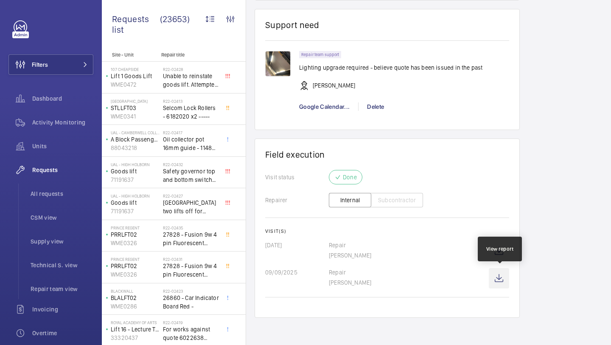
click at [499, 277] on wm-front-icon-button at bounding box center [499, 278] width 20 height 20
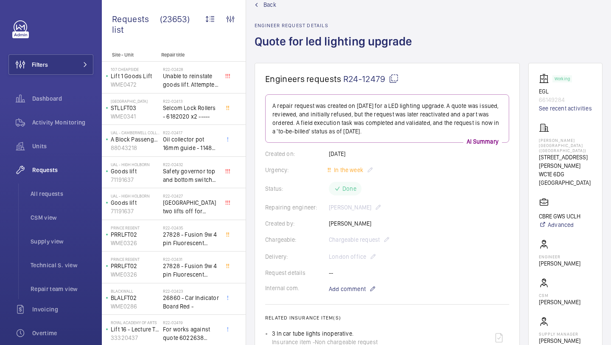
scroll to position [19, 0]
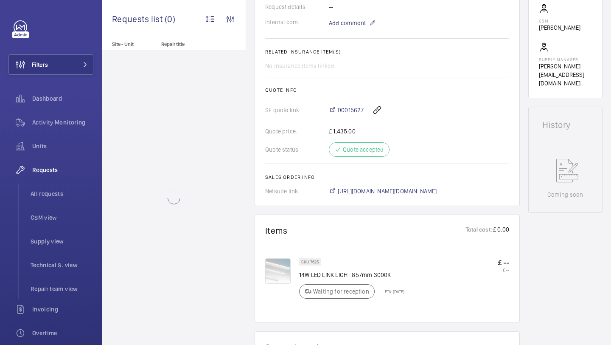
scroll to position [202, 0]
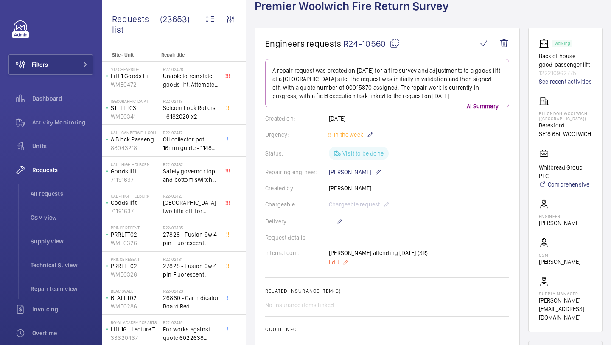
scroll to position [13, 0]
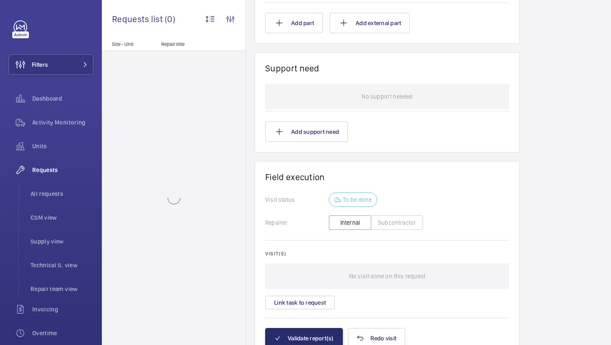
scroll to position [669, 0]
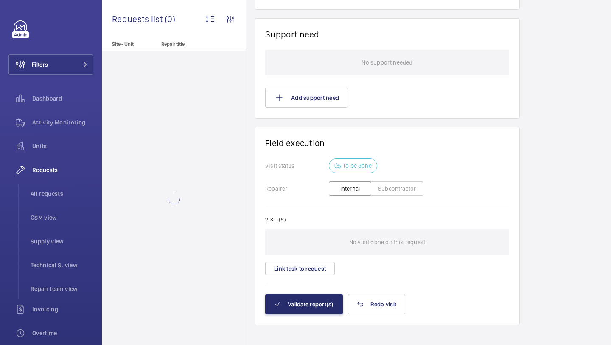
click at [302, 277] on wm-front-card-body "Visit status To be done Repairer Internal Subcontractor Visit(s) No visit done …" at bounding box center [387, 225] width 244 height 135
click at [308, 266] on button "Link task to request" at bounding box center [300, 268] width 70 height 14
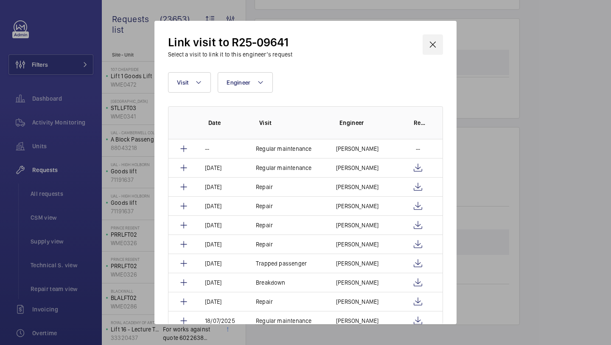
click at [435, 48] on wm-front-icon-button at bounding box center [433, 44] width 20 height 20
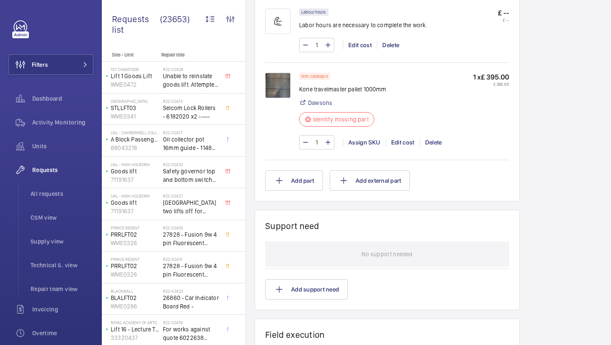
scroll to position [747, 0]
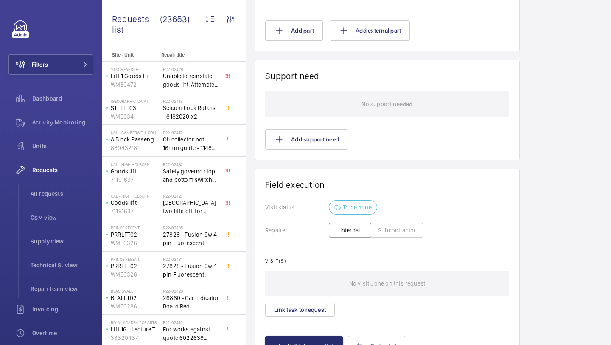
click at [320, 318] on wm-front-card-body "Visit status To be done Repairer Internal Subcontractor Visit(s) No visit done …" at bounding box center [387, 267] width 244 height 135
click at [320, 307] on button "Link task to request" at bounding box center [300, 309] width 70 height 14
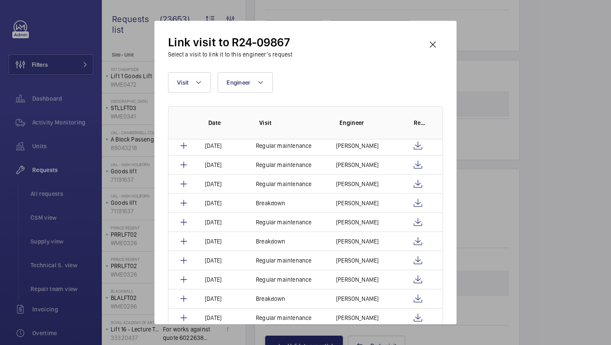
scroll to position [182, 0]
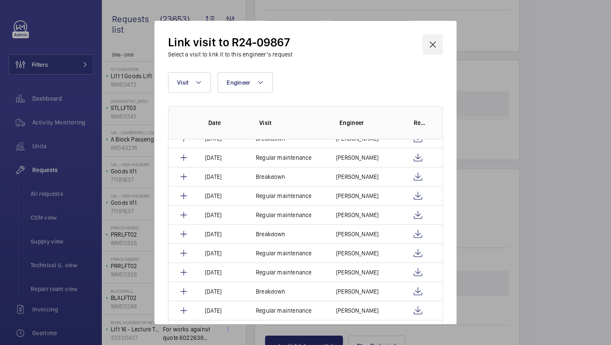
click at [435, 35] on wm-front-icon-button at bounding box center [433, 44] width 20 height 20
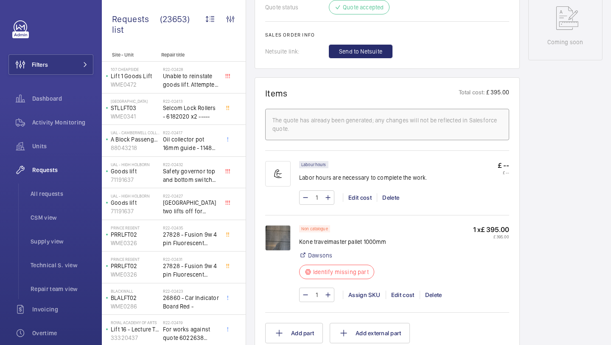
scroll to position [445, 0]
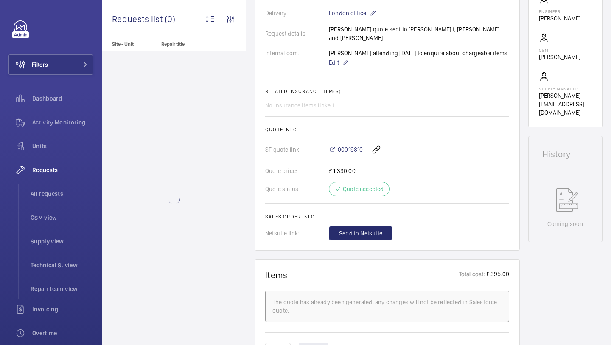
scroll to position [73, 0]
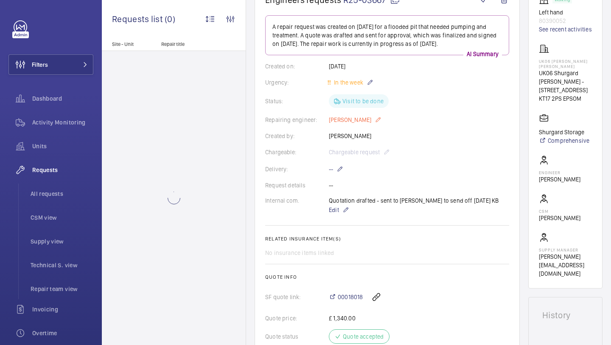
scroll to position [228, 0]
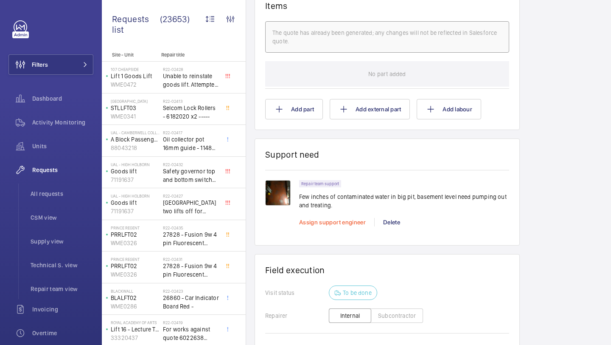
scroll to position [512, 0]
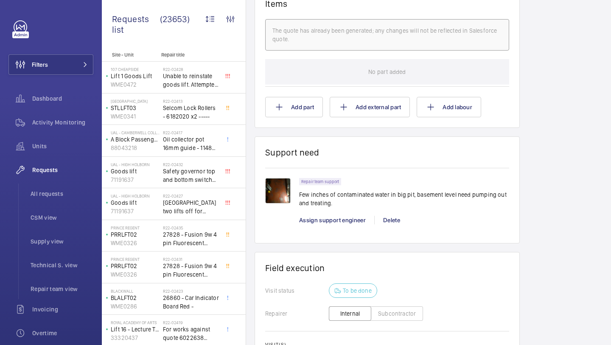
click at [282, 188] on img at bounding box center [277, 190] width 25 height 25
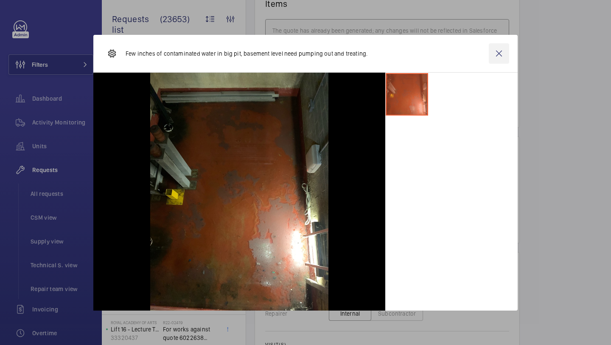
click at [497, 56] on wm-front-icon-button at bounding box center [499, 53] width 20 height 20
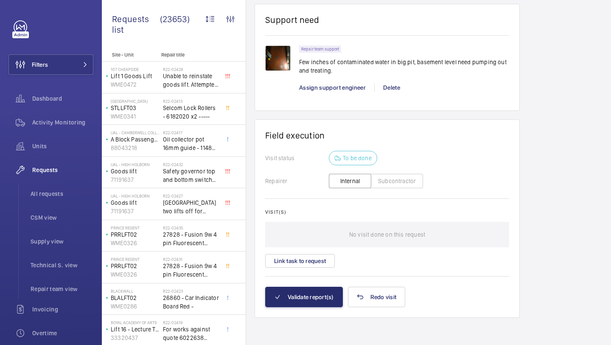
scroll to position [636, 0]
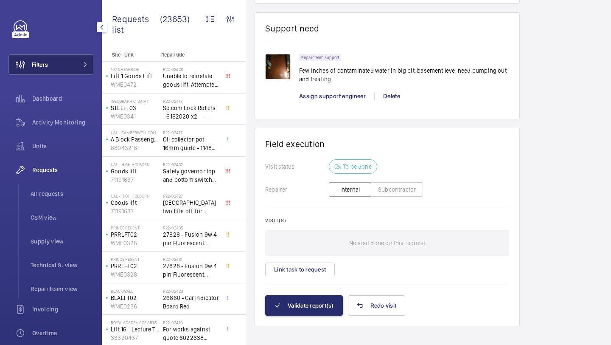
click at [74, 71] on button "Filters" at bounding box center [50, 64] width 85 height 20
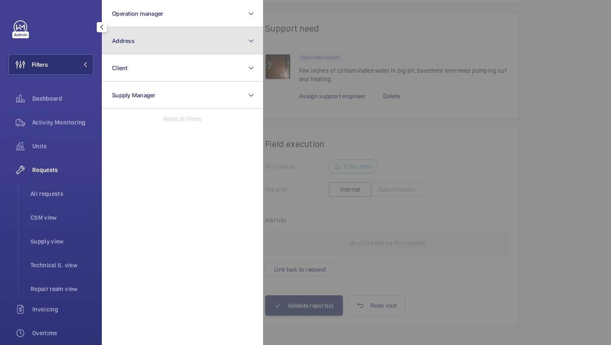
click at [127, 39] on span "Address" at bounding box center [123, 40] width 22 height 7
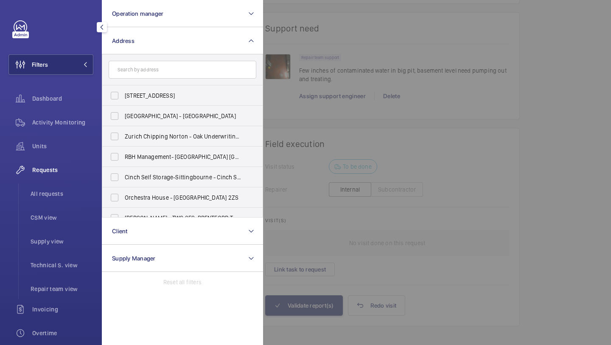
click at [154, 61] on input "text" at bounding box center [183, 70] width 148 height 18
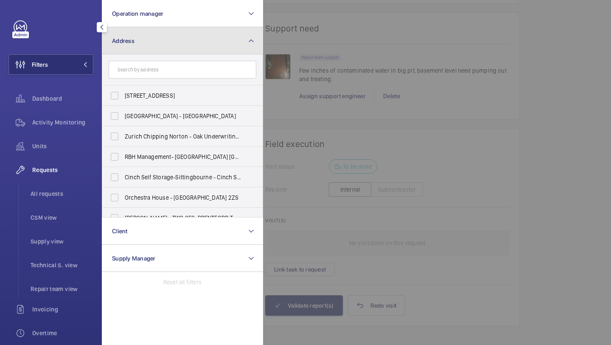
click at [167, 39] on button "Address" at bounding box center [182, 40] width 161 height 27
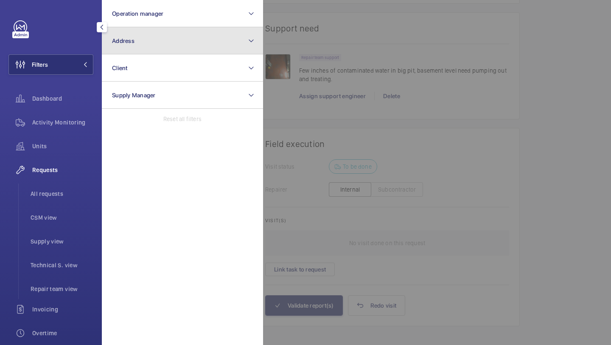
click at [135, 33] on button "Address" at bounding box center [182, 40] width 161 height 27
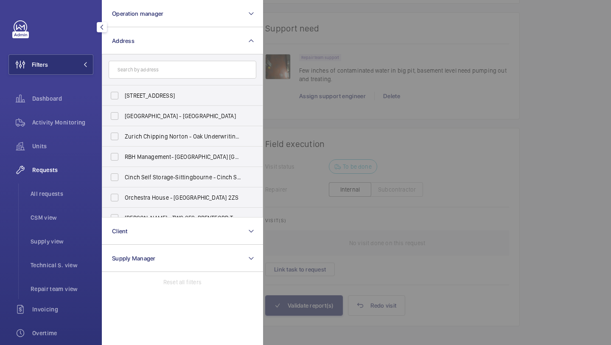
click at [183, 61] on input "text" at bounding box center [183, 70] width 148 height 18
click at [173, 73] on input "text" at bounding box center [183, 70] width 148 height 18
click at [273, 42] on div at bounding box center [568, 172] width 611 height 345
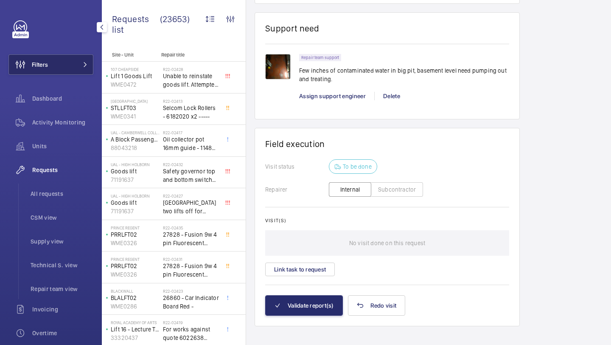
click at [69, 60] on button "Filters" at bounding box center [50, 64] width 85 height 20
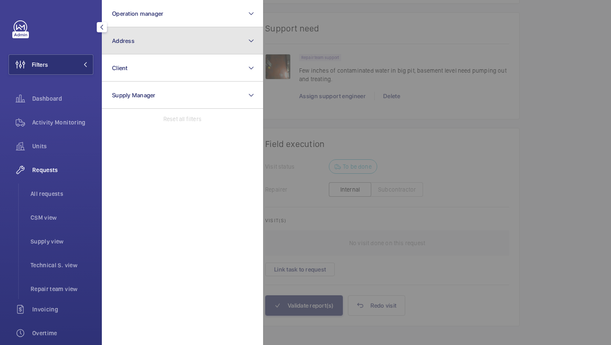
click at [152, 50] on button "Address" at bounding box center [182, 40] width 161 height 27
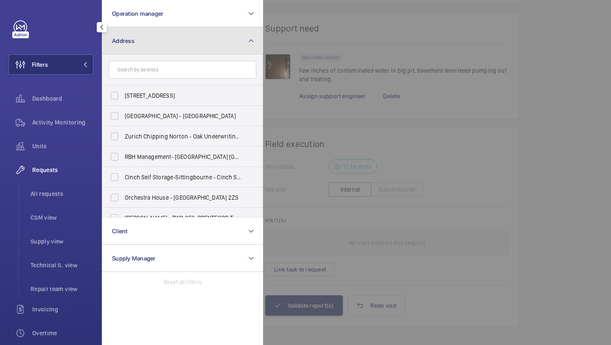
click at [169, 44] on button "Address" at bounding box center [182, 40] width 161 height 27
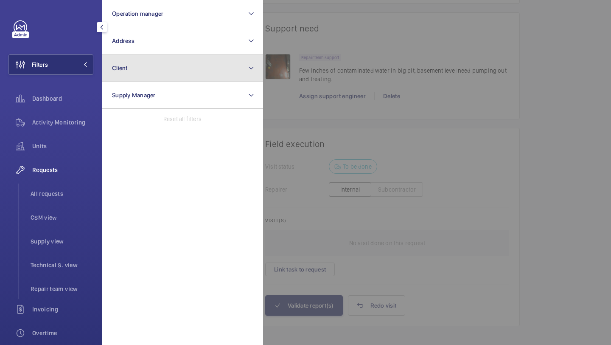
click at [263, 56] on button "Client" at bounding box center [182, 67] width 161 height 27
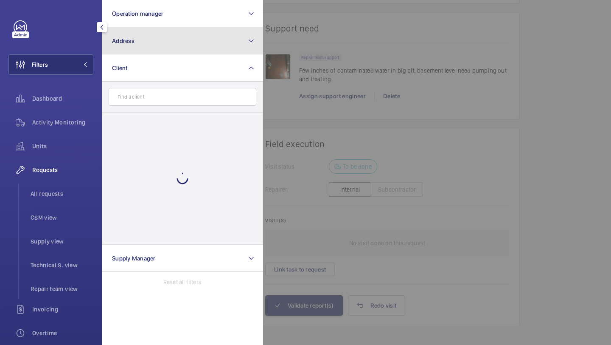
click at [214, 39] on button "Address" at bounding box center [182, 40] width 161 height 27
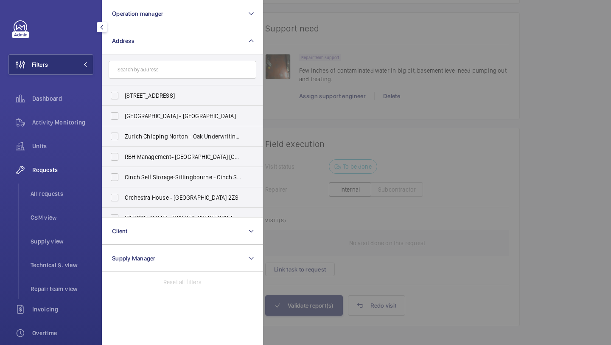
click at [188, 63] on input "text" at bounding box center [183, 70] width 148 height 18
click at [293, 46] on div at bounding box center [568, 172] width 611 height 345
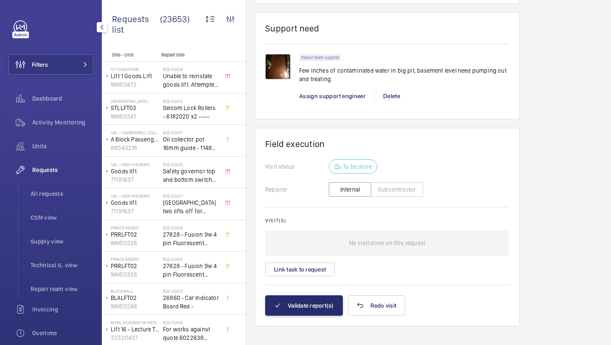
click at [63, 79] on div "Filters Dashboard Activity Monitoring Units Requests All requests CSM view Supp…" at bounding box center [50, 230] width 85 height 421
click at [68, 69] on button "Filters" at bounding box center [50, 64] width 85 height 20
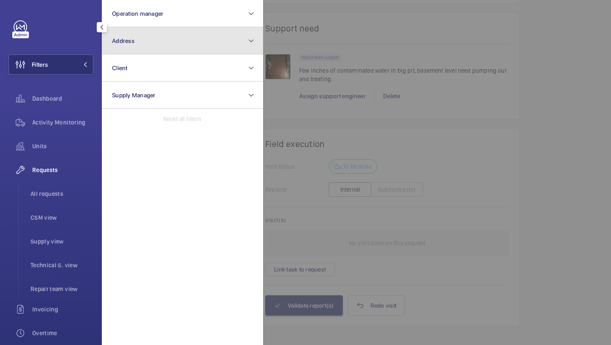
click at [120, 49] on button "Address" at bounding box center [182, 40] width 161 height 27
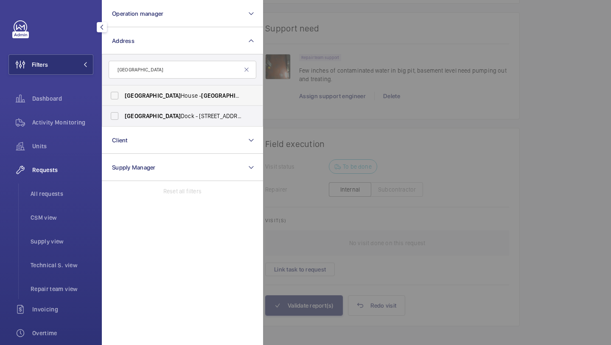
type input "[GEOGRAPHIC_DATA]"
click at [149, 91] on span "[PERSON_NAME][STREET_ADDRESS][PERSON_NAME]" at bounding box center [183, 95] width 117 height 8
click at [123, 91] on input "[PERSON_NAME][STREET_ADDRESS][PERSON_NAME]" at bounding box center [114, 95] width 17 height 17
checkbox input "true"
click at [292, 68] on div at bounding box center [568, 172] width 611 height 345
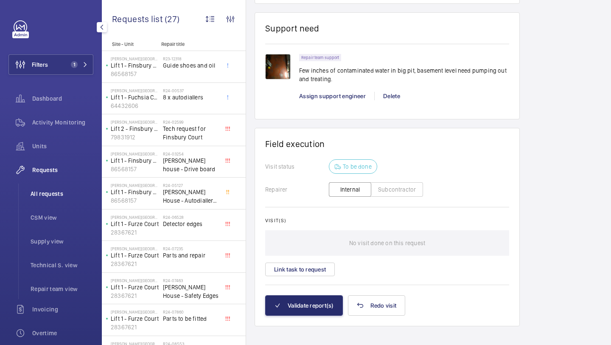
click at [55, 193] on span "All requests" at bounding box center [62, 193] width 63 height 8
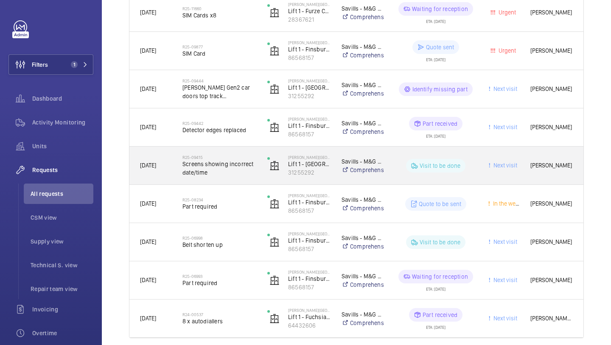
scroll to position [183, 0]
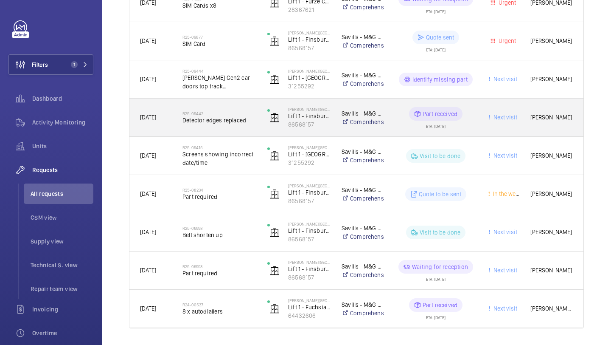
click at [259, 120] on div "[PERSON_NAME] House Lift 1 - [GEOGRAPHIC_DATA] 86568157" at bounding box center [293, 117] width 73 height 35
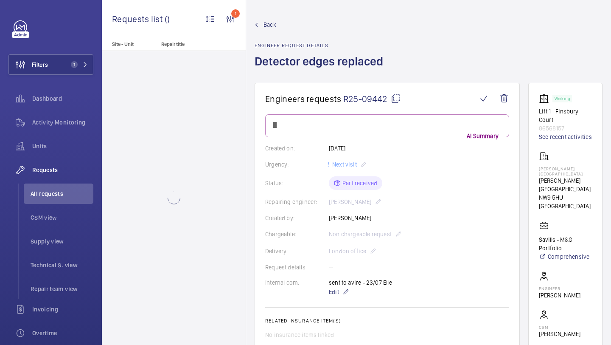
click at [366, 175] on wm-front-card-body "AI Summary Created on: [DATE] Urgency: Next visit Status: Part received Repairi…" at bounding box center [387, 280] width 244 height 332
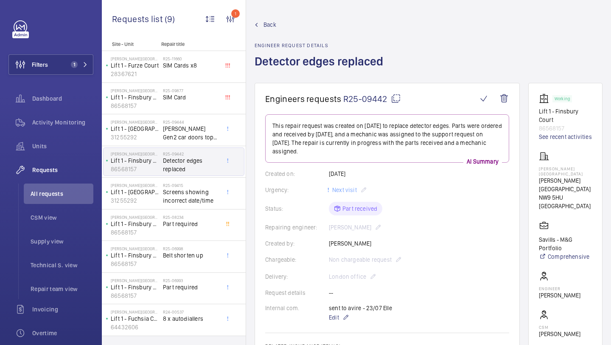
click at [412, 139] on p "This repair request was created on [DATE] to replace detector edges. Parts were…" at bounding box center [387, 138] width 230 height 34
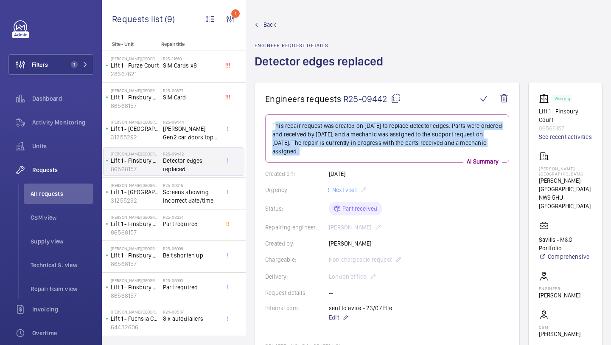
click at [412, 139] on p "This repair request was created on [DATE] to replace detector edges. Parts were…" at bounding box center [387, 138] width 230 height 34
click at [413, 139] on p "This repair request was created on [DATE] to replace detector edges. Parts were…" at bounding box center [387, 138] width 230 height 34
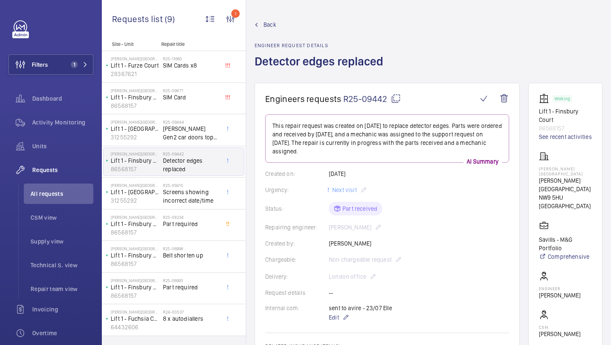
click at [367, 136] on p "This repair request was created on [DATE] to replace detector edges. Parts were…" at bounding box center [387, 138] width 230 height 34
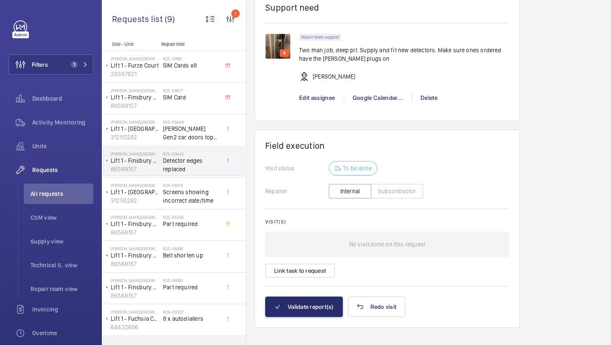
scroll to position [705, 0]
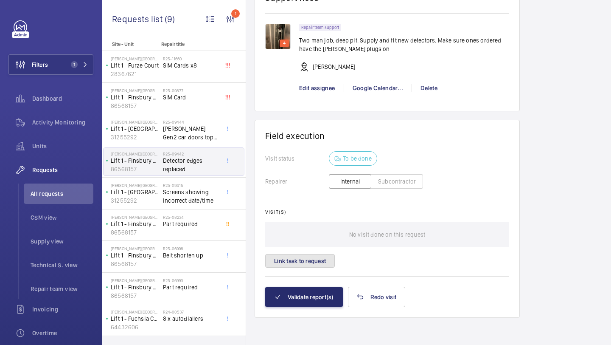
click at [307, 260] on button "Link task to request" at bounding box center [300, 261] width 70 height 14
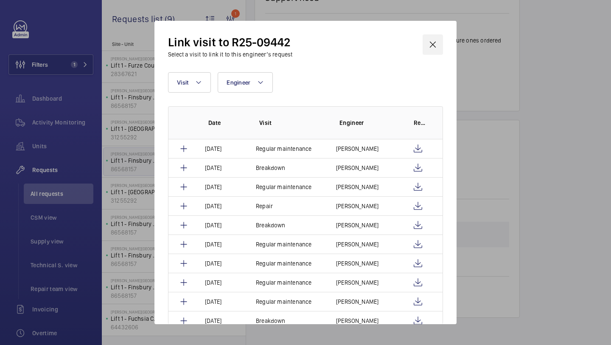
click at [437, 41] on wm-front-icon-button at bounding box center [433, 44] width 20 height 20
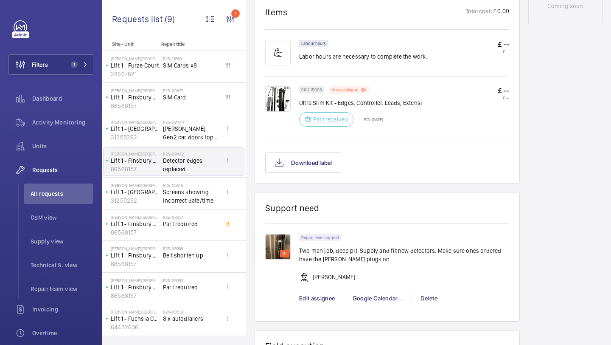
scroll to position [494, 0]
click at [83, 77] on div "Filters 1 Dashboard Activity Monitoring Units Requests All requests CSM view Su…" at bounding box center [50, 230] width 85 height 421
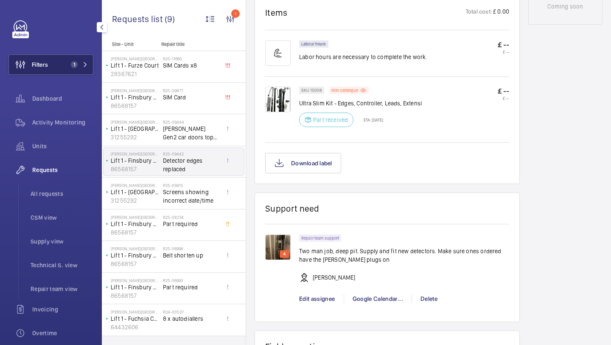
click at [83, 73] on button "Filters 1" at bounding box center [50, 64] width 85 height 20
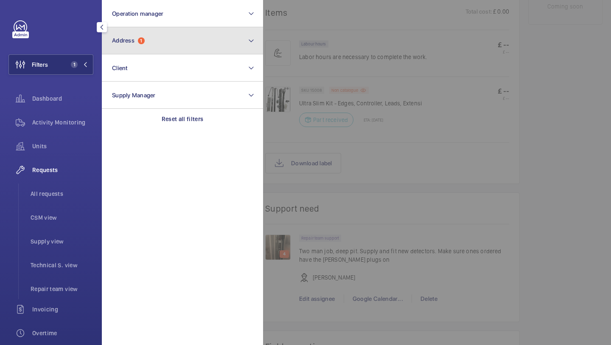
click at [134, 48] on button "Address 1" at bounding box center [182, 40] width 161 height 27
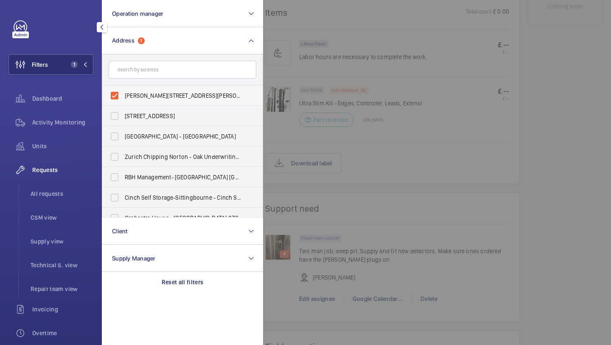
click at [134, 92] on span "[PERSON_NAME][STREET_ADDRESS][PERSON_NAME]" at bounding box center [183, 95] width 117 height 8
click at [123, 92] on input "[PERSON_NAME][STREET_ADDRESS][PERSON_NAME]" at bounding box center [114, 95] width 17 height 17
checkbox input "false"
click at [143, 72] on input "text" at bounding box center [183, 70] width 148 height 18
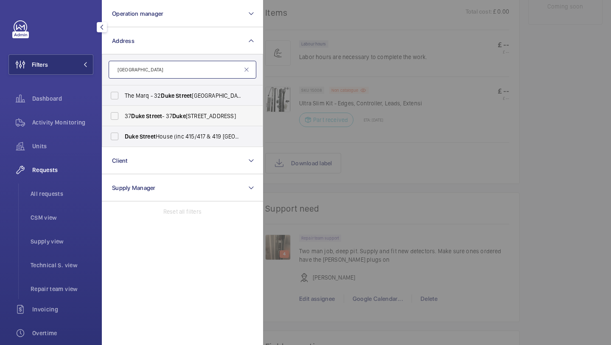
type input "[GEOGRAPHIC_DATA]"
click at [162, 119] on span "Street" at bounding box center [154, 115] width 16 height 7
click at [123, 119] on input "[STREET_ADDRESS]" at bounding box center [114, 115] width 17 height 17
checkbox input "true"
click at [313, 72] on div at bounding box center [568, 172] width 611 height 345
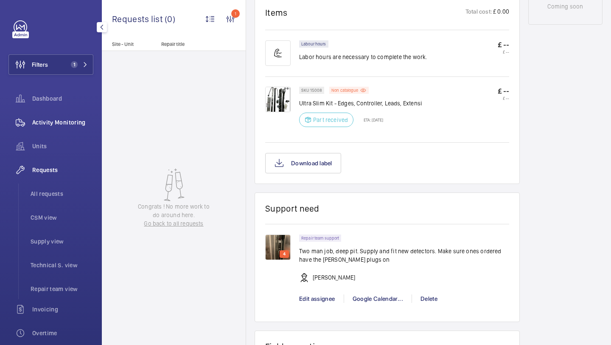
click at [69, 128] on div "Activity Monitoring" at bounding box center [50, 122] width 85 height 20
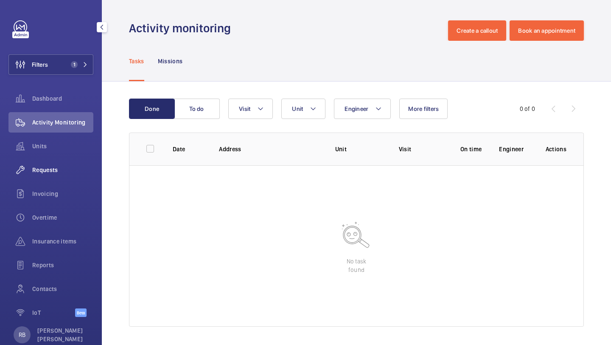
click at [55, 171] on span "Requests" at bounding box center [62, 169] width 61 height 8
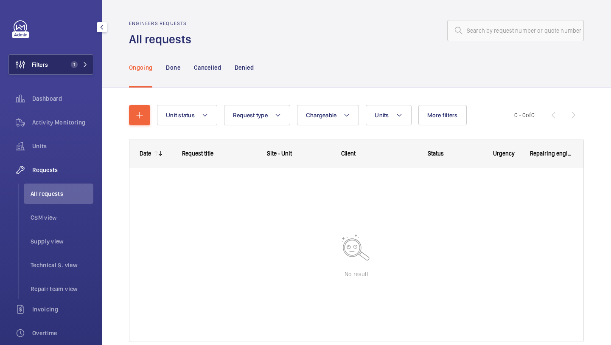
click at [90, 56] on button "Filters 1" at bounding box center [50, 64] width 85 height 20
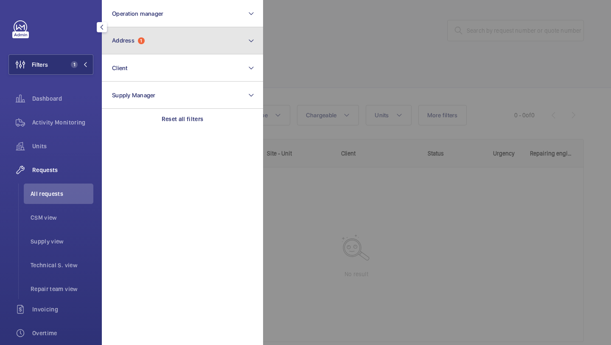
click at [139, 42] on span "1" at bounding box center [141, 40] width 7 height 7
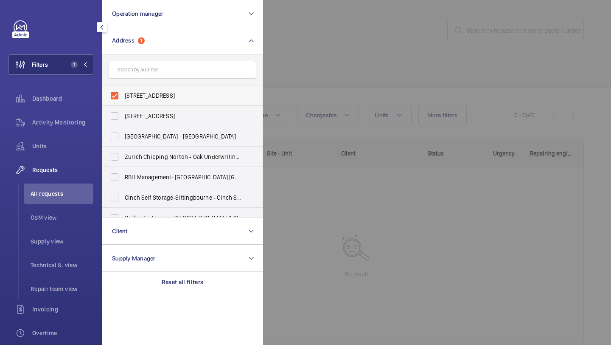
click at [133, 95] on span "[STREET_ADDRESS]" at bounding box center [183, 95] width 117 height 8
click at [123, 95] on input "[STREET_ADDRESS]" at bounding box center [114, 95] width 17 height 17
checkbox input "false"
click at [140, 74] on input "text" at bounding box center [183, 70] width 148 height 18
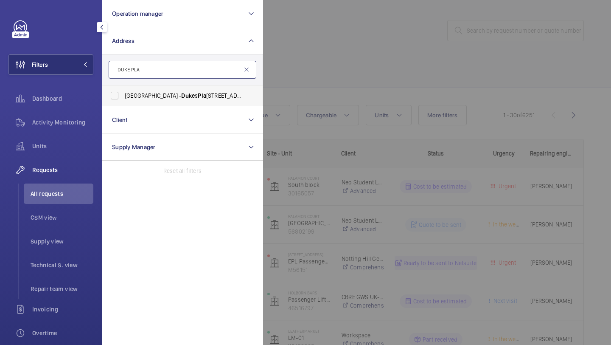
type input "DUKE PLA"
click at [160, 98] on span "Irongate House - [STREET_ADDRESS]" at bounding box center [183, 95] width 117 height 8
click at [123, 98] on input "Irongate House - [STREET_ADDRESS]" at bounding box center [114, 95] width 17 height 17
checkbox input "true"
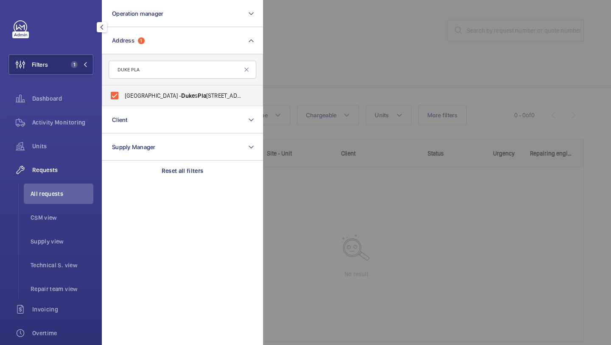
click at [279, 74] on div at bounding box center [568, 172] width 611 height 345
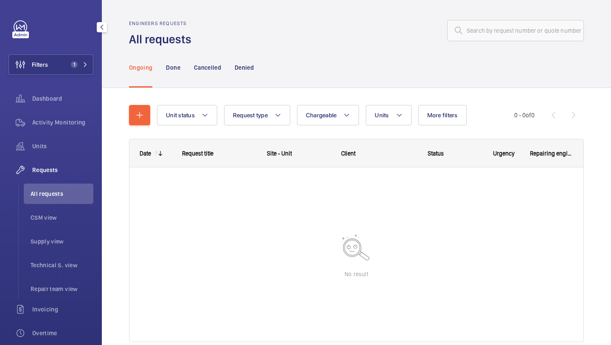
click at [79, 198] on li "All requests" at bounding box center [59, 193] width 70 height 20
click at [58, 294] on li "Repair team view" at bounding box center [59, 288] width 70 height 20
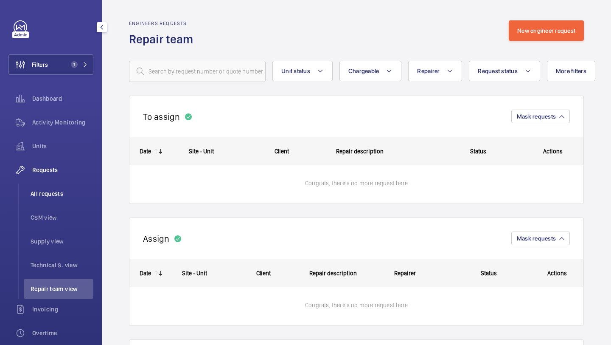
click at [62, 199] on li "All requests" at bounding box center [59, 193] width 70 height 20
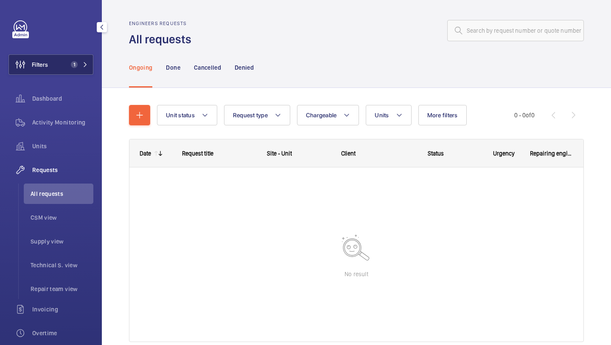
click at [52, 55] on button "Filters 1" at bounding box center [50, 64] width 85 height 20
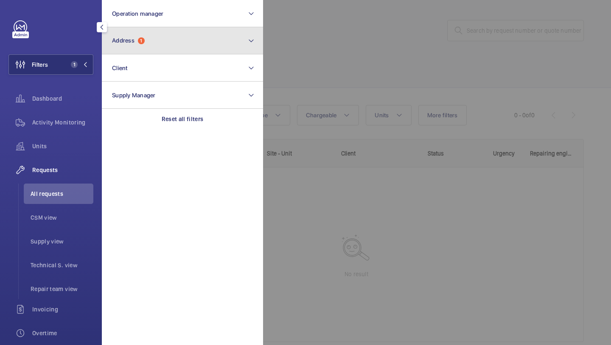
click at [131, 42] on span "Address" at bounding box center [123, 40] width 22 height 7
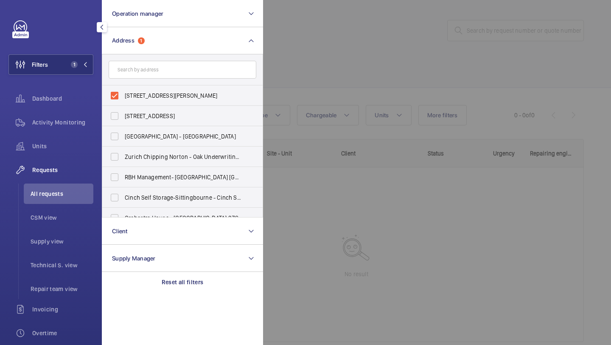
click at [300, 77] on div at bounding box center [568, 172] width 611 height 345
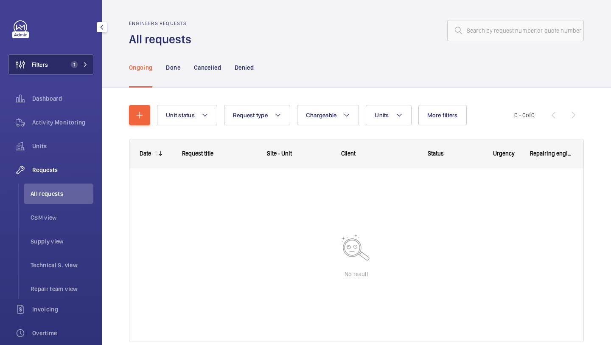
click at [85, 60] on button "Filters 1" at bounding box center [50, 64] width 85 height 20
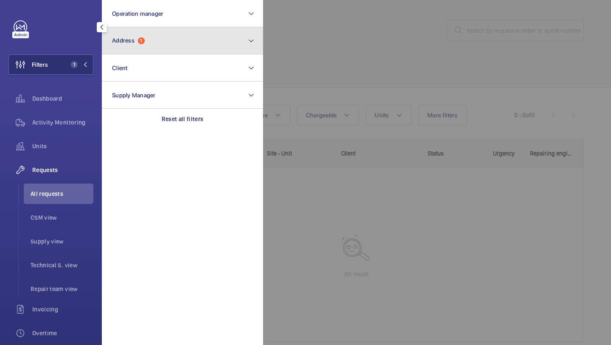
click at [120, 42] on span "Address" at bounding box center [123, 40] width 22 height 7
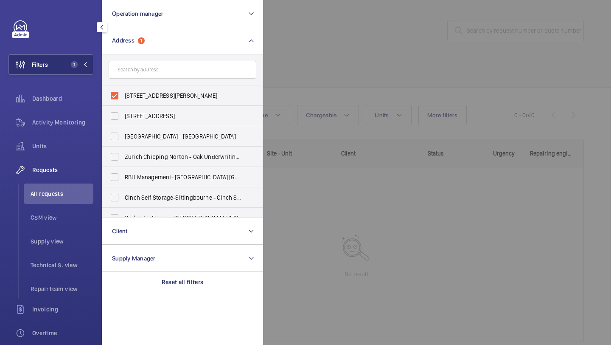
click at [340, 72] on div at bounding box center [568, 172] width 611 height 345
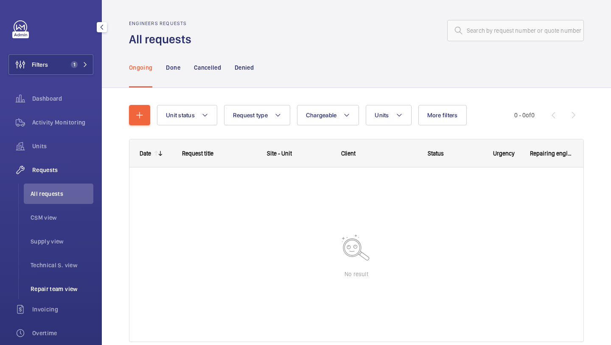
click at [59, 285] on span "Repair team view" at bounding box center [62, 288] width 63 height 8
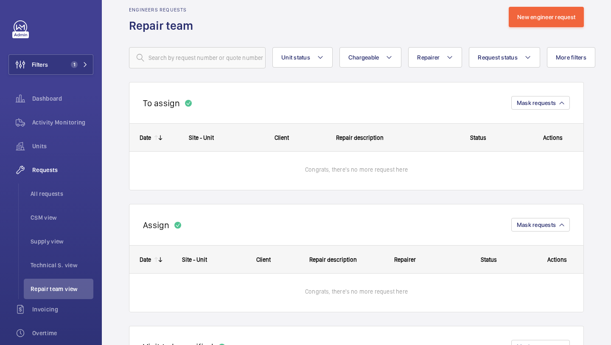
scroll to position [14, 0]
click at [63, 205] on ul "All requests CSM view Supply view Technical S. view Repair team view" at bounding box center [55, 240] width 75 height 115
click at [61, 202] on li "All requests" at bounding box center [59, 193] width 70 height 20
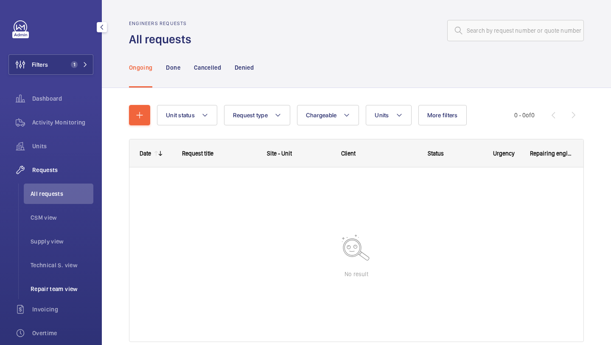
click at [75, 283] on li "Repair team view" at bounding box center [59, 288] width 70 height 20
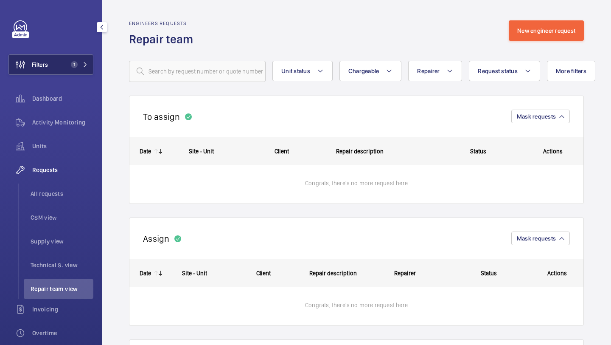
click at [81, 70] on button "Filters 1" at bounding box center [50, 64] width 85 height 20
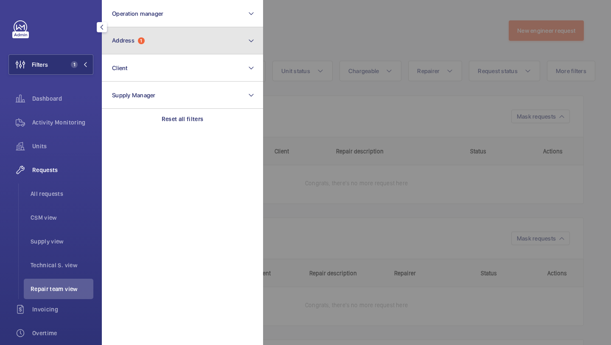
click at [134, 40] on span "Address" at bounding box center [123, 40] width 22 height 7
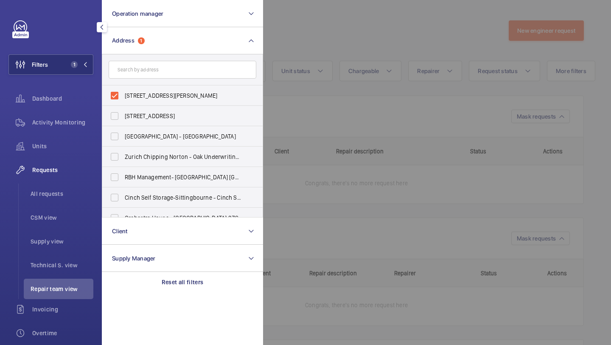
click at [289, 32] on div at bounding box center [568, 172] width 611 height 345
